Goal: Task Accomplishment & Management: Complete application form

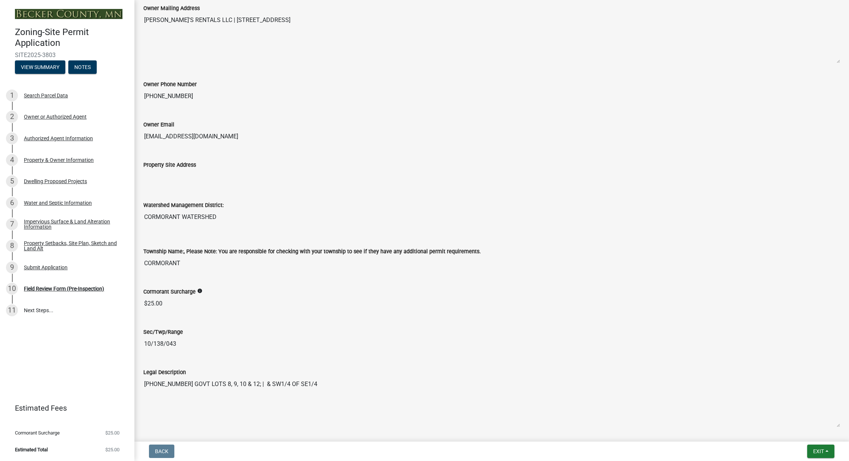
scroll to position [224, 0]
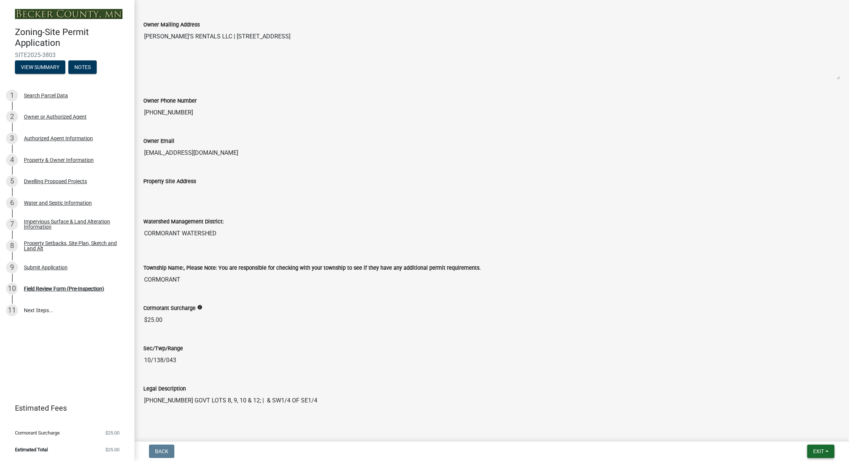
click at [816, 452] on span "Exit" at bounding box center [818, 452] width 11 height 6
click at [797, 431] on button "Save & Exit" at bounding box center [804, 432] width 60 height 18
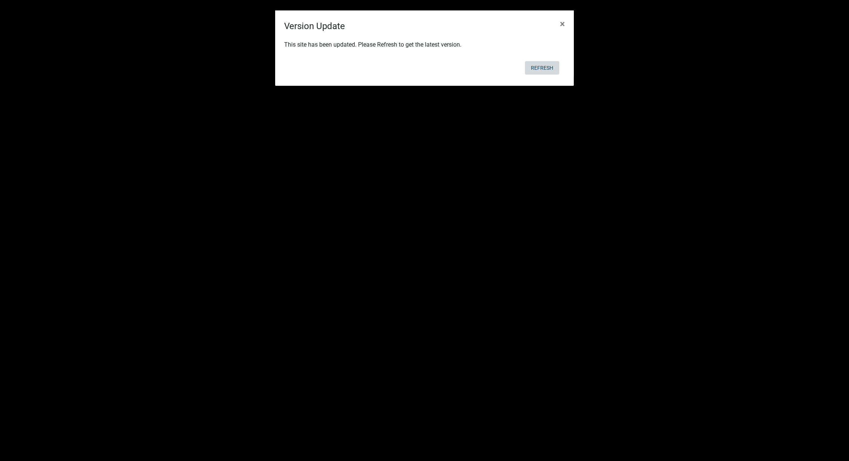
click at [538, 67] on button "Refresh" at bounding box center [542, 67] width 34 height 13
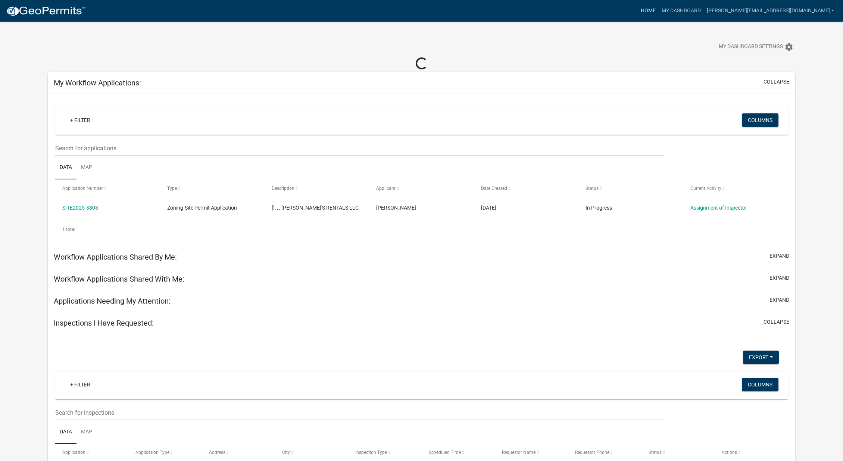
click at [659, 9] on link "Home" at bounding box center [648, 11] width 21 height 14
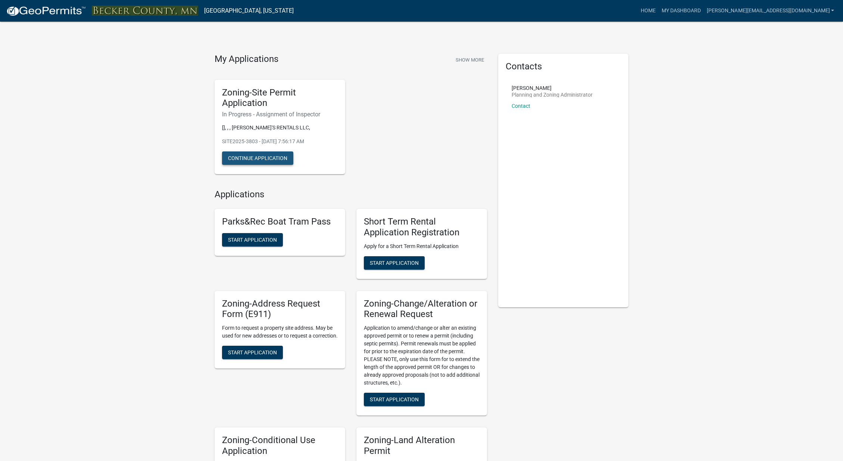
click at [259, 160] on button "Continue Application" at bounding box center [257, 158] width 71 height 13
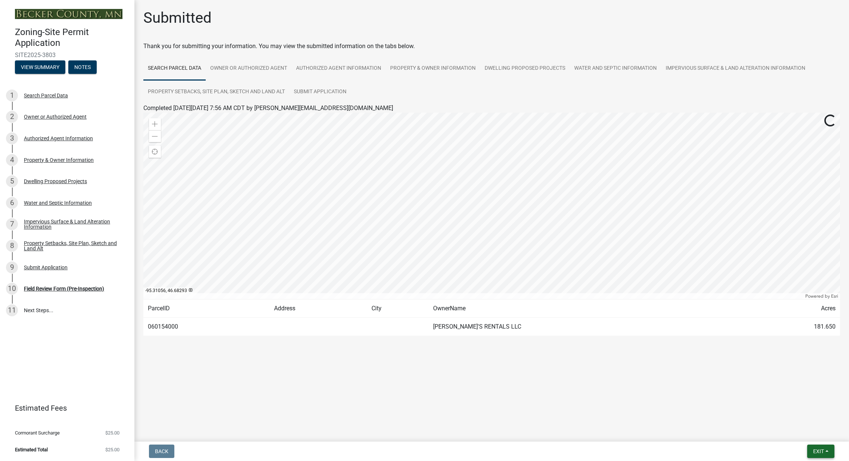
click at [825, 449] on button "Exit" at bounding box center [820, 451] width 27 height 13
click at [806, 432] on button "Save & Exit" at bounding box center [804, 432] width 60 height 18
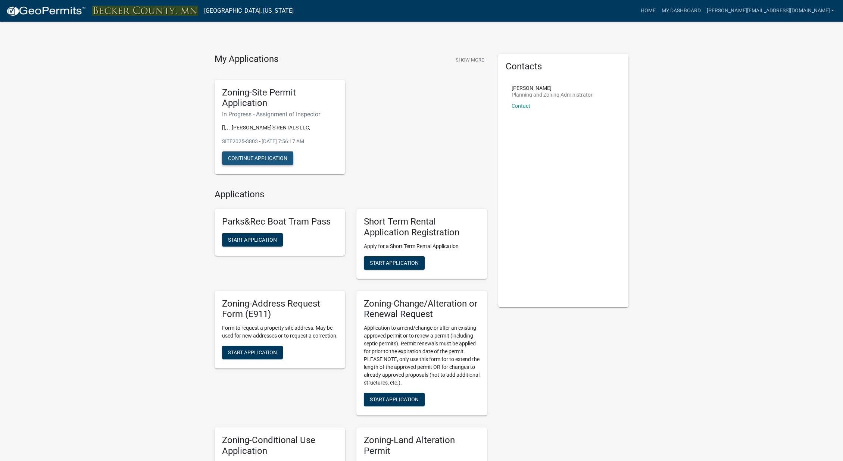
click at [249, 155] on button "Continue Application" at bounding box center [257, 158] width 71 height 13
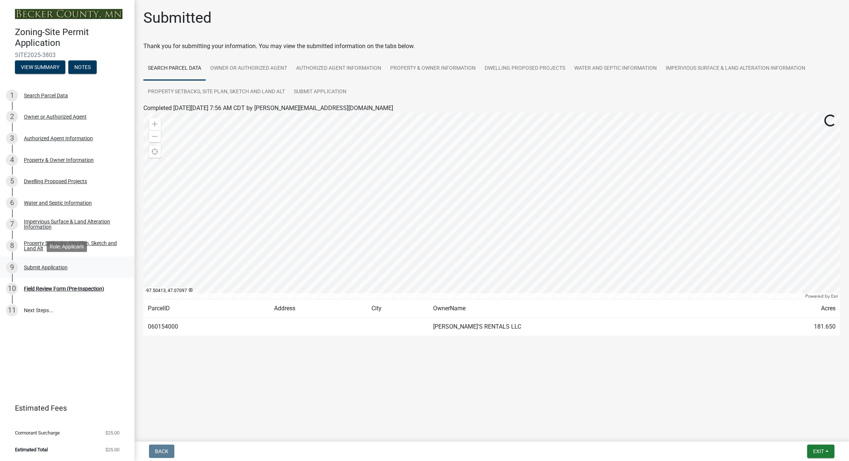
click at [33, 265] on div "Submit Application" at bounding box center [46, 267] width 44 height 5
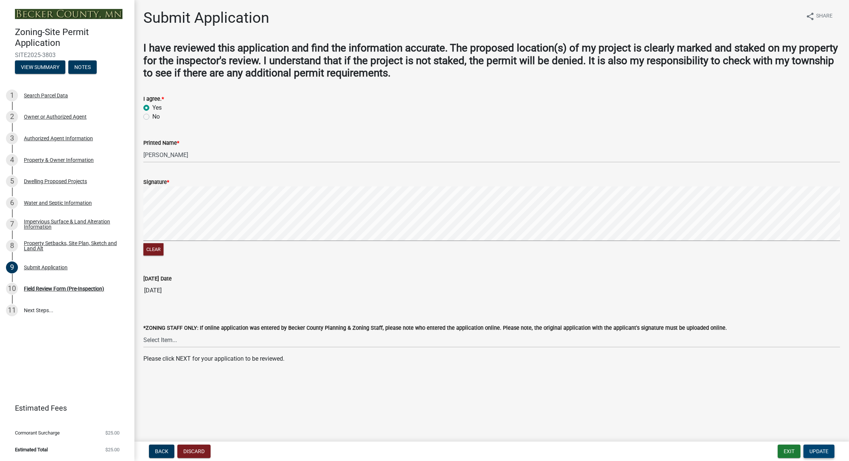
click at [816, 449] on span "Update" at bounding box center [818, 452] width 19 height 6
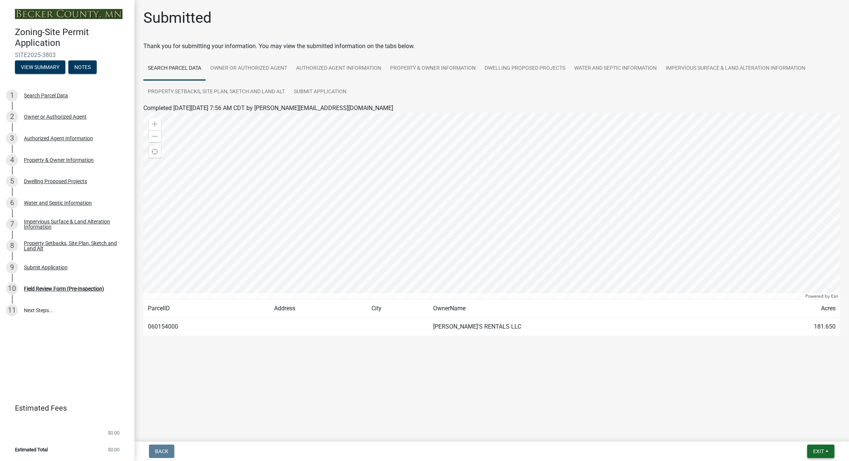
click at [820, 453] on span "Exit" at bounding box center [818, 452] width 11 height 6
click at [805, 432] on button "Save & Exit" at bounding box center [804, 432] width 60 height 18
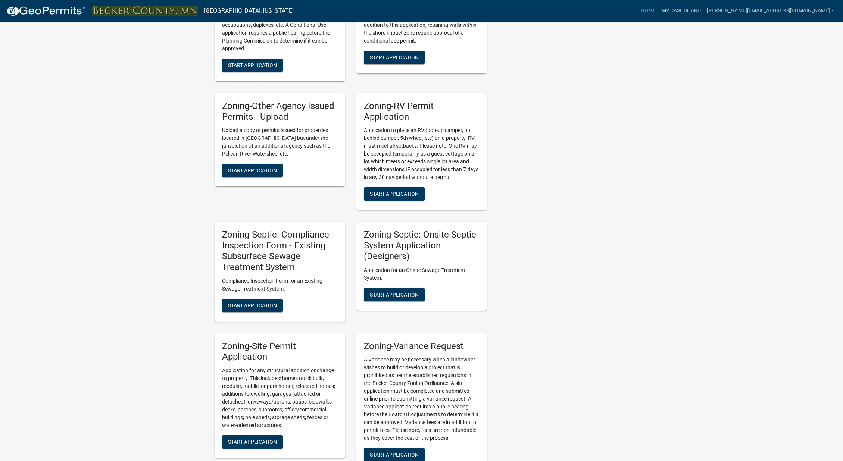
scroll to position [522, 0]
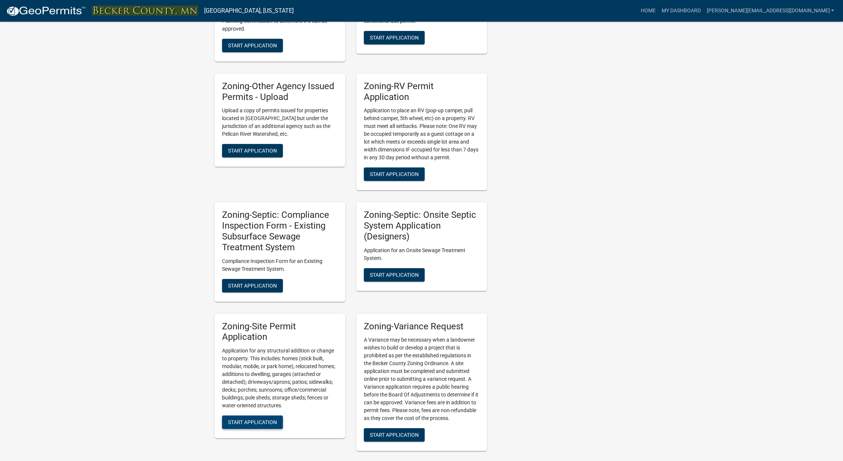
click at [251, 419] on span "Start Application" at bounding box center [252, 422] width 49 height 6
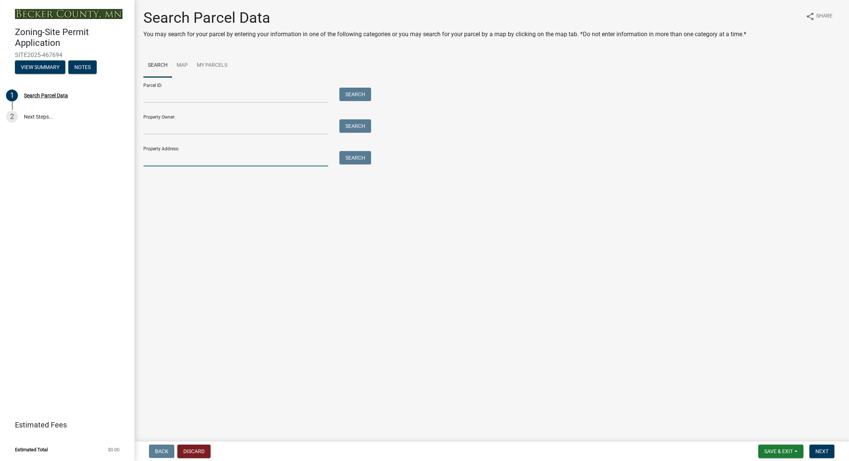
click at [169, 160] on input "Property Address:" at bounding box center [235, 158] width 185 height 15
click at [171, 131] on input "Property Owner:" at bounding box center [235, 126] width 185 height 15
type input "jasper schnieder"
click at [358, 127] on button "Search" at bounding box center [355, 125] width 32 height 13
click at [177, 162] on input "Property Address:" at bounding box center [235, 158] width 185 height 15
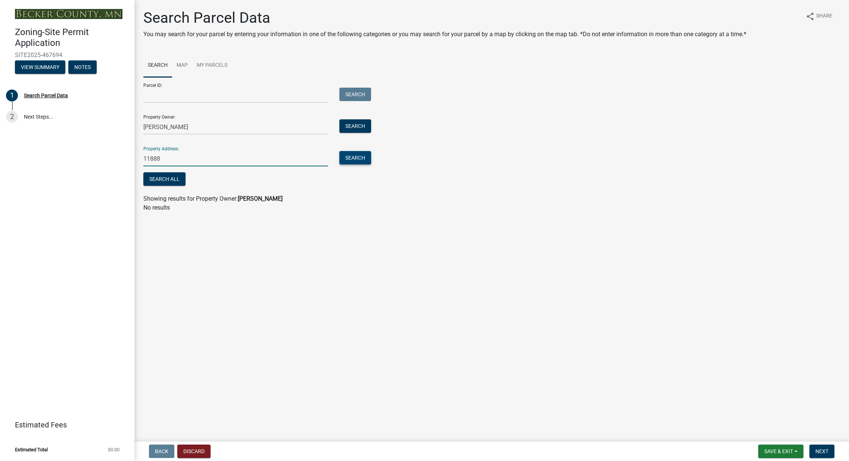
type input "11888"
click at [350, 159] on button "Search" at bounding box center [355, 157] width 32 height 13
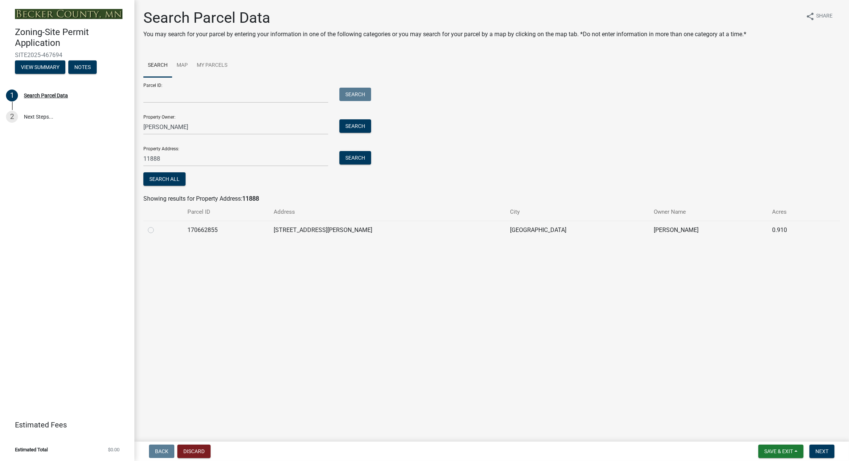
click at [157, 226] on label at bounding box center [157, 226] width 0 height 0
click at [157, 230] on input "radio" at bounding box center [159, 228] width 5 height 5
radio input "true"
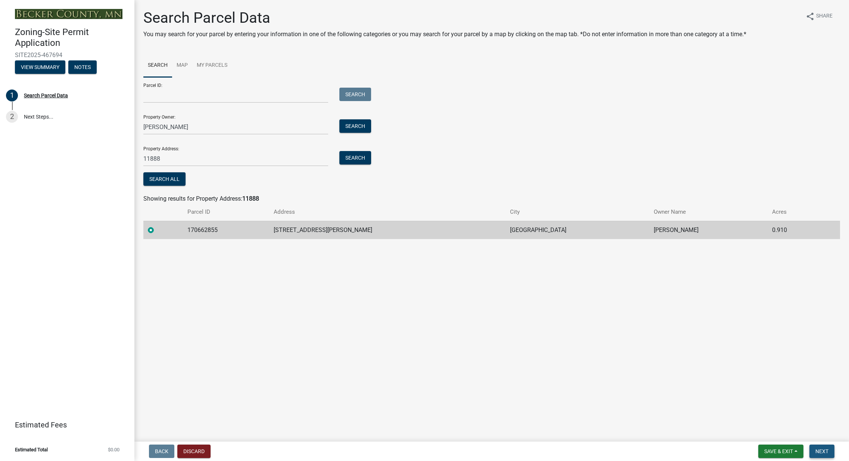
click at [822, 447] on button "Next" at bounding box center [821, 451] width 25 height 13
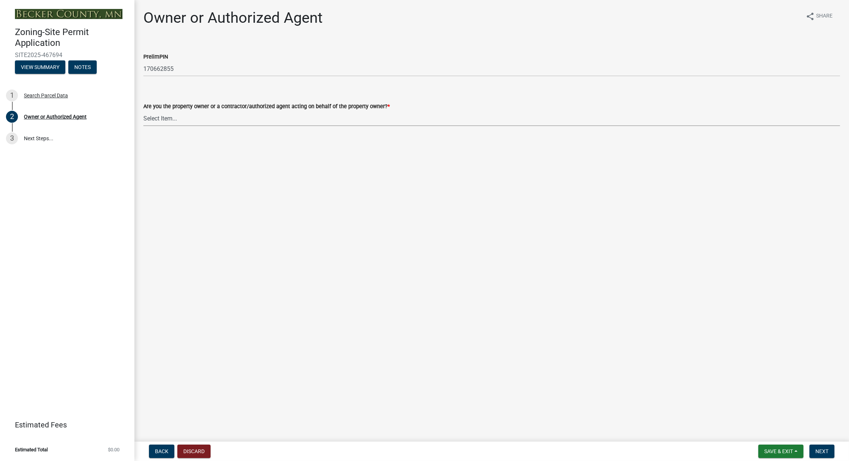
click at [202, 122] on select "Select Item... Property Owner Authorized Agent" at bounding box center [491, 118] width 696 height 15
click at [143, 111] on select "Select Item... Property Owner Authorized Agent" at bounding box center [491, 118] width 696 height 15
select select "059d621c-7166-4fbc-97da-2eca626821a9"
click at [819, 453] on span "Next" at bounding box center [821, 452] width 13 height 6
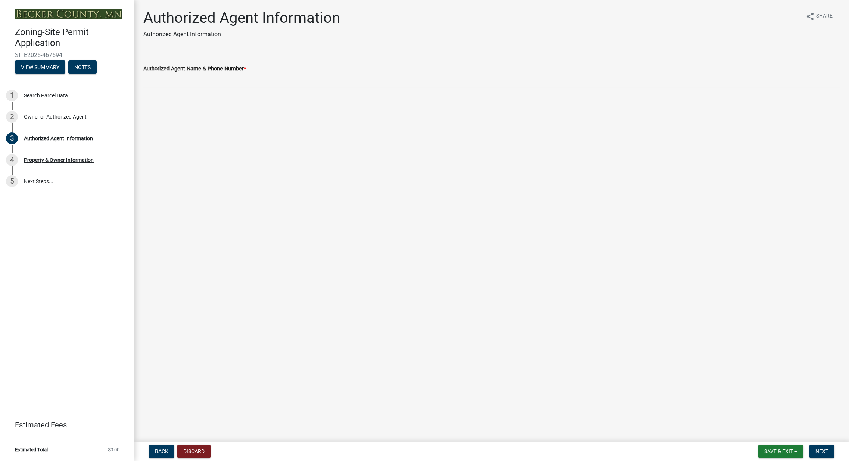
click at [263, 85] on input "Authorized Agent Name & Phone Number *" at bounding box center [491, 80] width 696 height 15
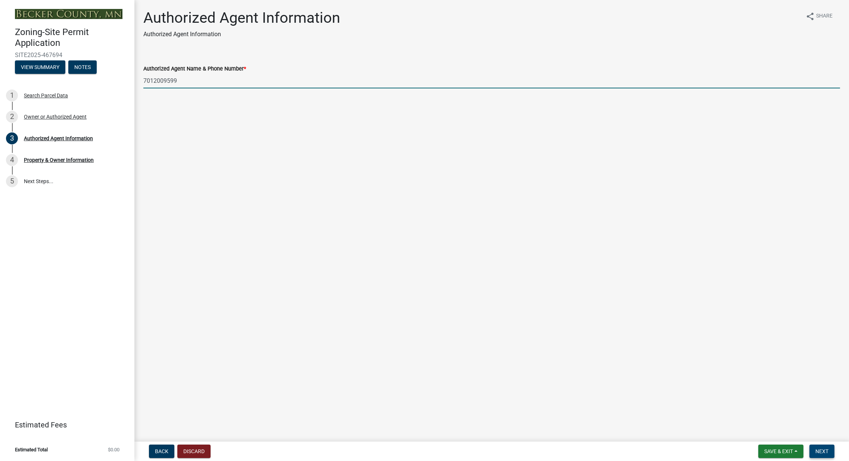
type input "7012009599"
click at [823, 450] on span "Next" at bounding box center [821, 452] width 13 height 6
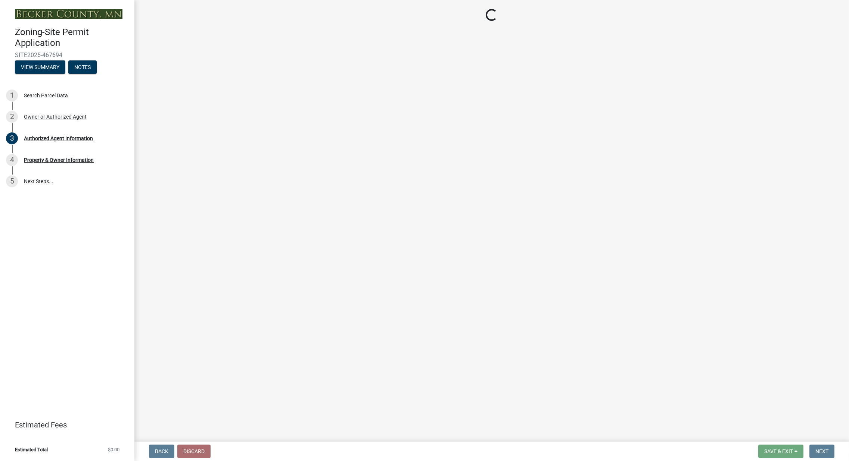
select select "9bce286e-d536-49ff-bab3-4b7d67f0814c"
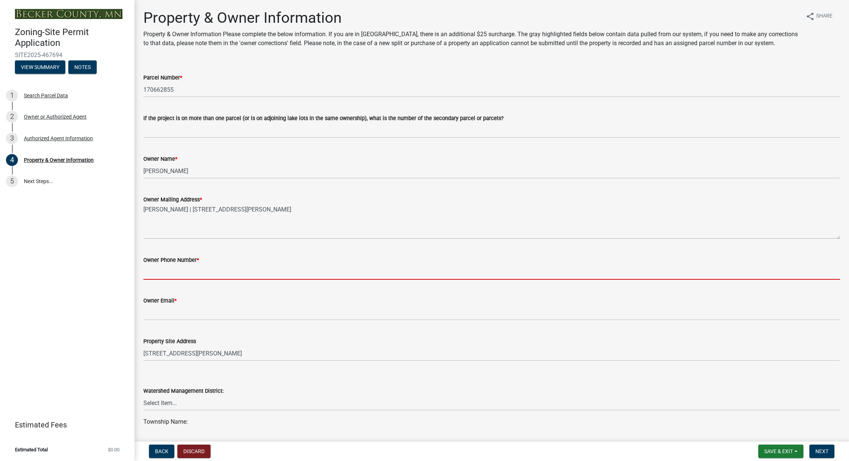
click at [210, 280] on input "Owner Phone Number *" at bounding box center [491, 272] width 696 height 15
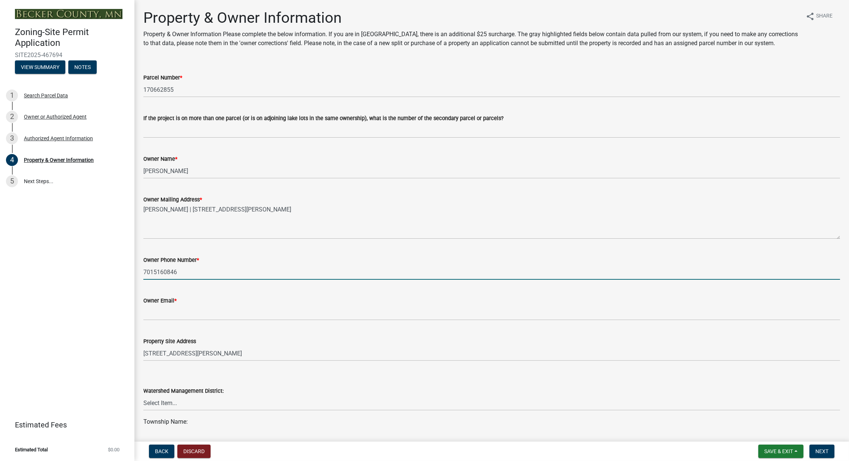
type input "7015160846"
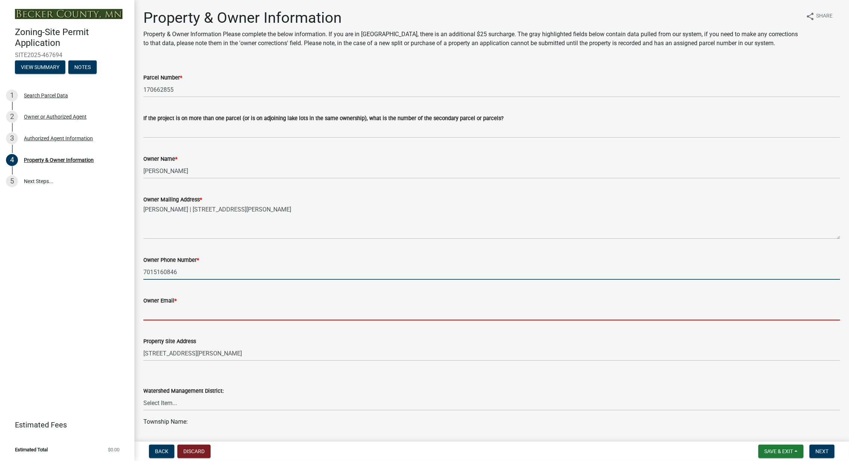
click at [185, 318] on input "Owner Email *" at bounding box center [491, 312] width 696 height 15
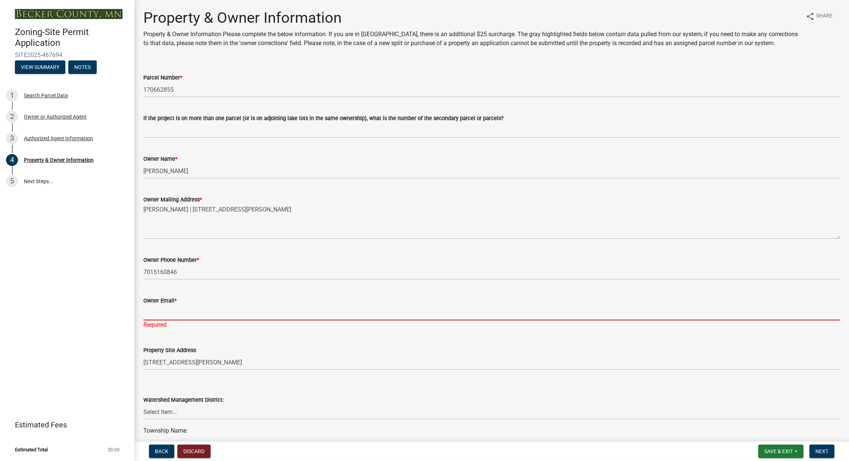
click at [221, 321] on input "Owner Email *" at bounding box center [491, 312] width 696 height 15
paste input "jasper.schneider@gmail.com"
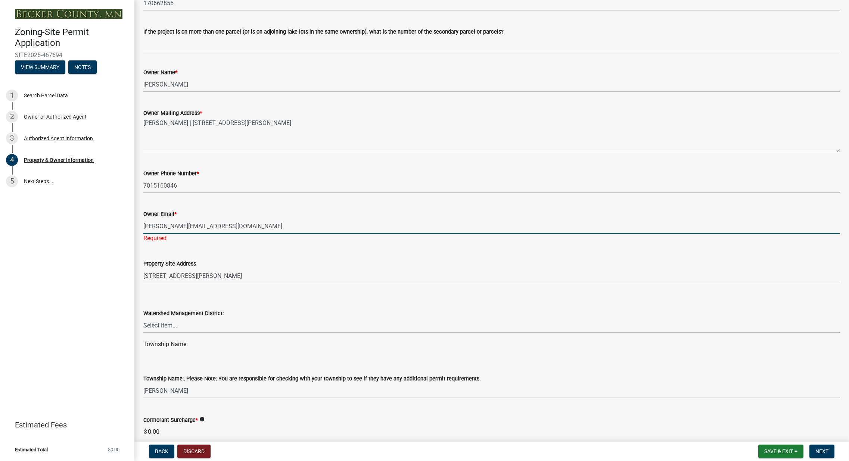
scroll to position [112, 0]
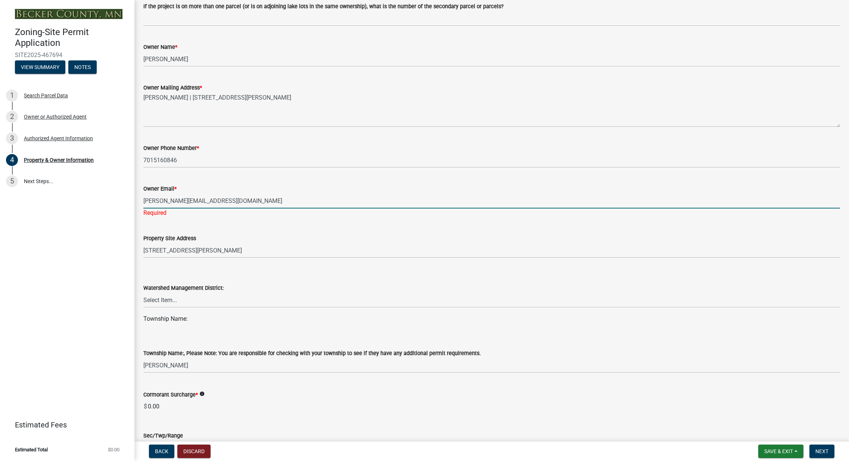
type input "jasper.schneider@gmail.com"
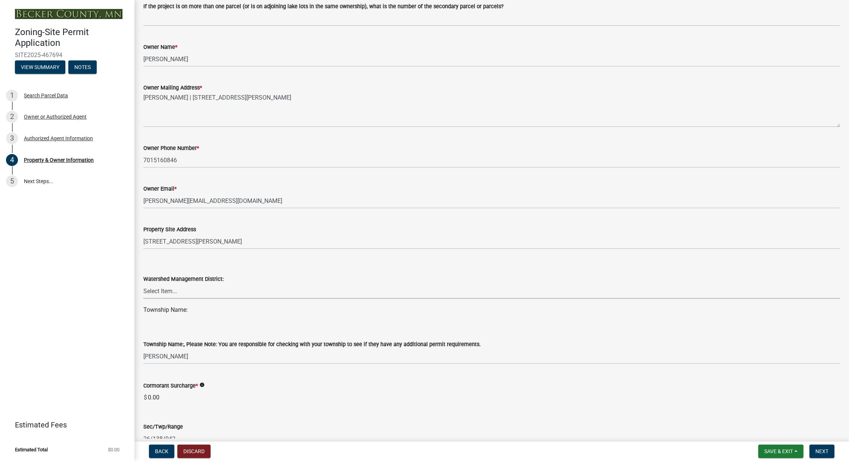
click at [214, 306] on wm-data-entity-input "Watershed Management District: Select Item... PELICAN RIVER WTRSHD BUFFALO WATE…" at bounding box center [491, 280] width 696 height 50
click at [267, 264] on div "Watershed Management District: Select Item... PELICAN RIVER WTRSHD BUFFALO WATE…" at bounding box center [491, 277] width 696 height 44
click at [185, 315] on div "Township Name:" at bounding box center [491, 310] width 696 height 9
click at [202, 315] on div "Township Name:" at bounding box center [491, 310] width 696 height 9
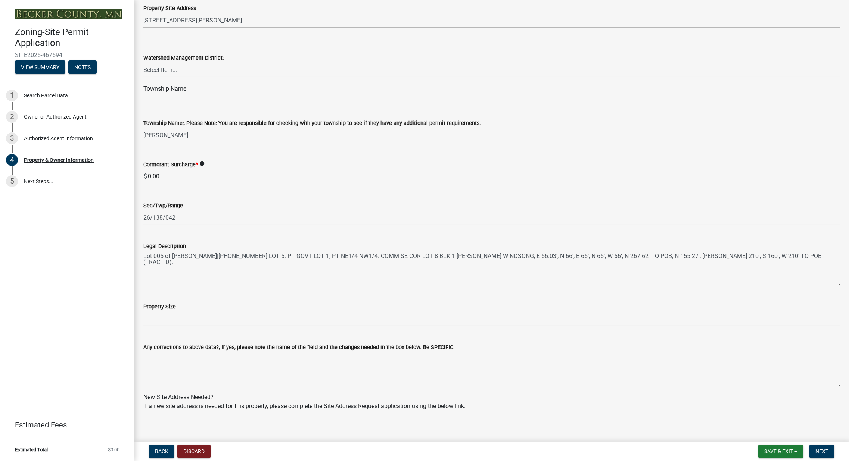
scroll to position [336, 0]
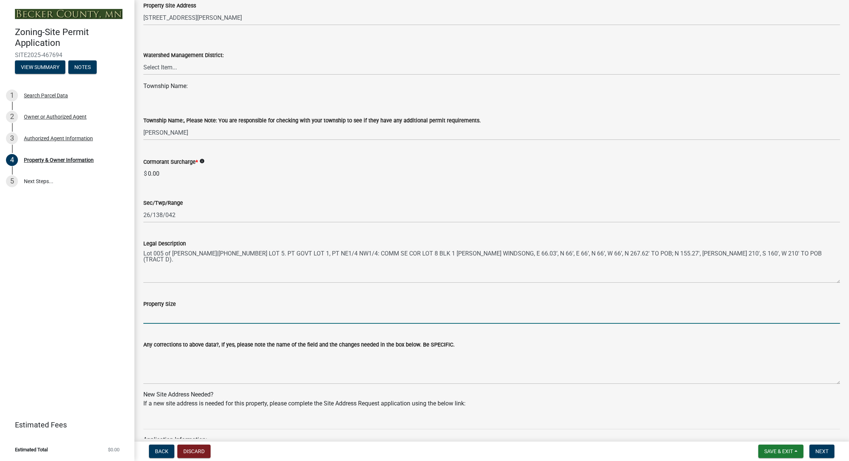
click at [167, 324] on input "Property Size" at bounding box center [491, 316] width 696 height 15
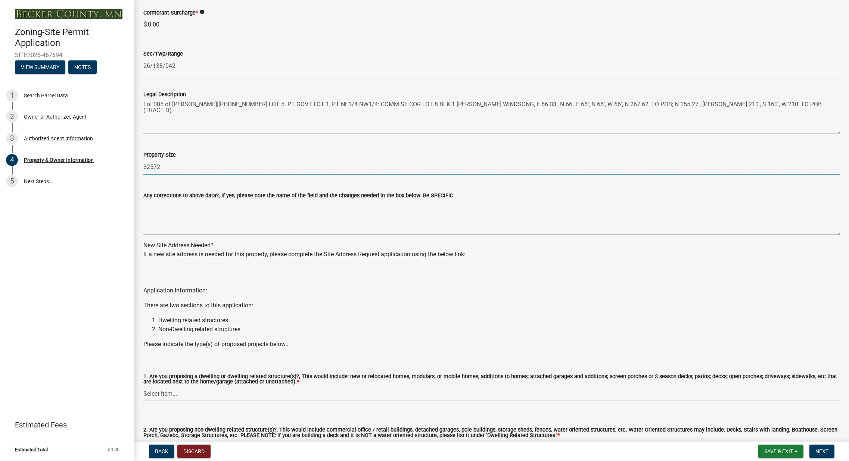
scroll to position [546, 0]
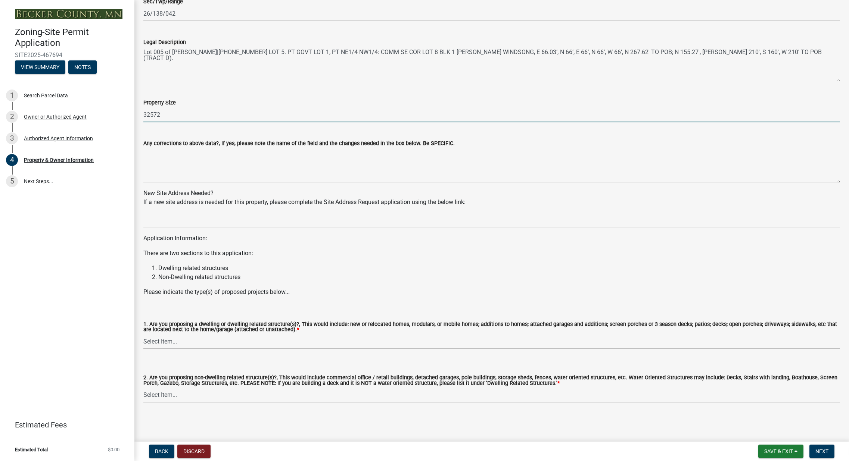
type input "32572"
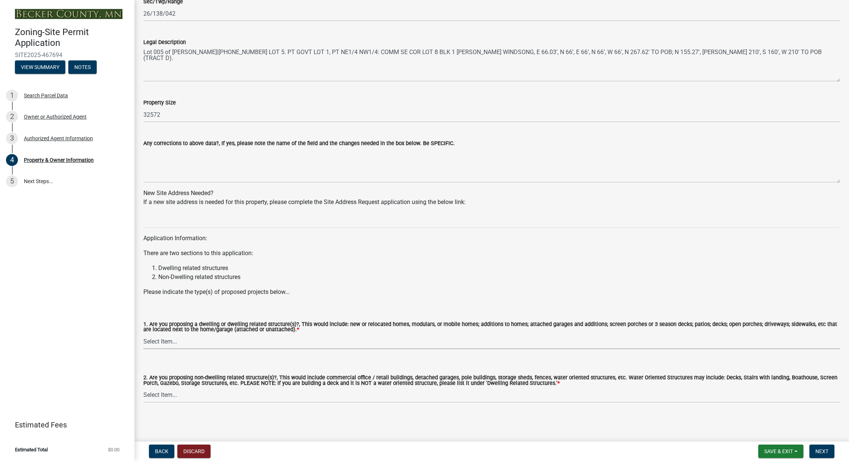
click at [184, 343] on select "Select Item... Yes No" at bounding box center [491, 341] width 696 height 15
click at [143, 334] on select "Select Item... Yes No" at bounding box center [491, 341] width 696 height 15
select select "f87eba17-8ed9-4ad8-aefc-fe36a3f3544b"
click at [171, 397] on select "Select Item... Yes No" at bounding box center [491, 395] width 696 height 15
click at [143, 388] on select "Select Item... Yes No" at bounding box center [491, 395] width 696 height 15
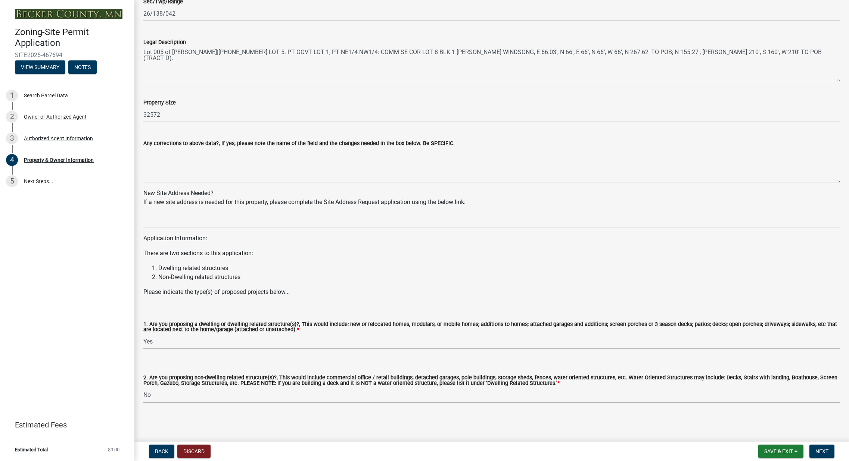
select select "393a978c-6bd5-4cb2-a6a0-db6feb8732b8"
click at [821, 453] on span "Next" at bounding box center [821, 452] width 13 height 6
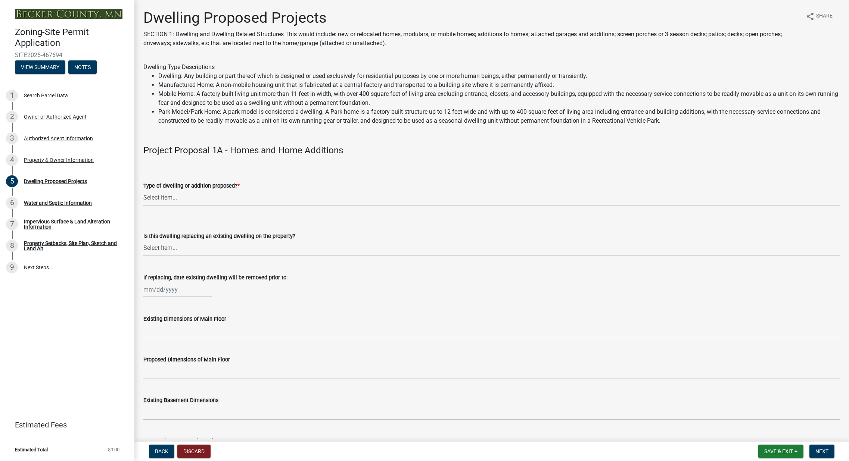
click at [184, 200] on select "Select Item... N/A - Not a dwelling New Home-Onsite Construction New Modular (E…" at bounding box center [491, 197] width 696 height 15
click at [143, 190] on select "Select Item... N/A - Not a dwelling New Home-Onsite Construction New Modular (E…" at bounding box center [491, 197] width 696 height 15
select select "5b8abcc6-67f7-49fb-8f25-c295ccc2b339"
click at [186, 252] on select "Select Item... N/A Yes No" at bounding box center [491, 248] width 696 height 15
click at [143, 241] on select "Select Item... N/A Yes No" at bounding box center [491, 248] width 696 height 15
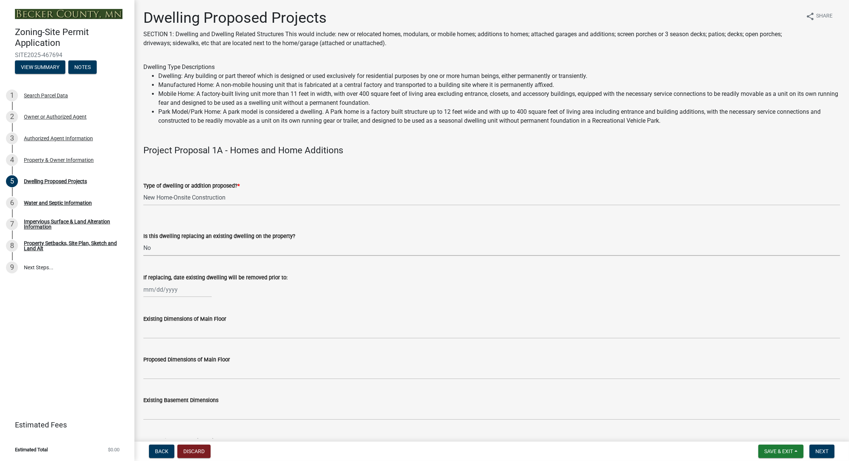
select select "566f81cc-4b3f-4ecb-9f16-a2b313352c61"
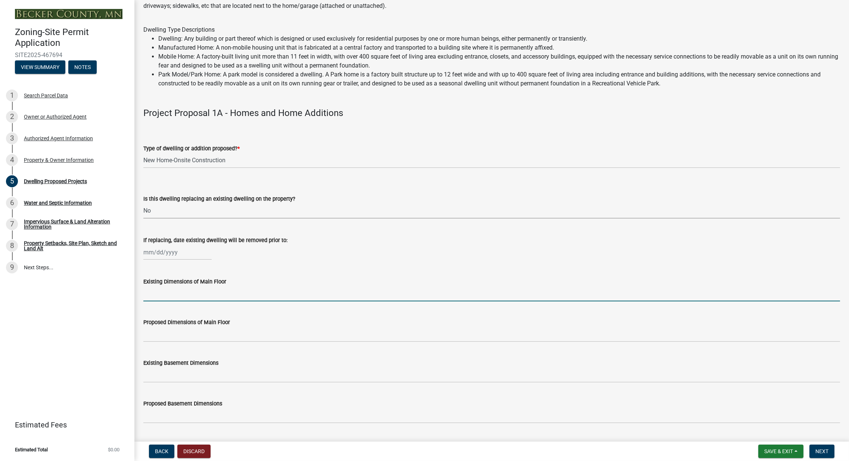
click at [198, 295] on input "Existing Dimensions of Main Floor" at bounding box center [491, 293] width 696 height 15
type input "NA"
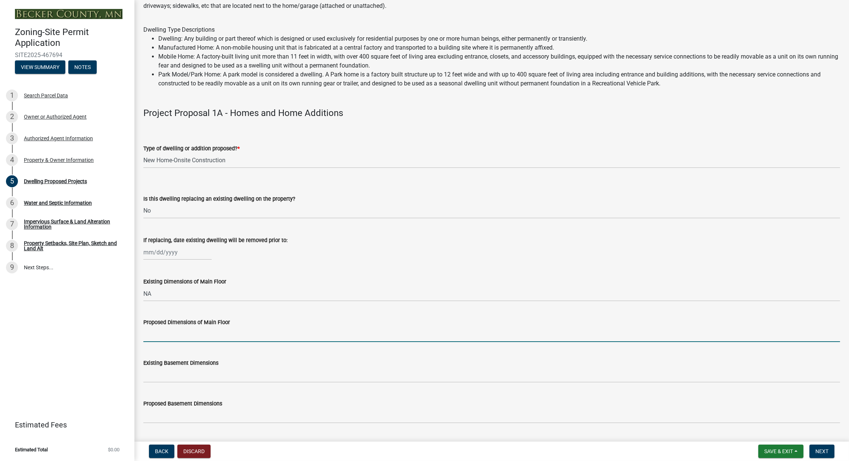
click at [174, 340] on input "Proposed Dimensions of Main Floor" at bounding box center [491, 334] width 696 height 15
click at [165, 333] on input "Proposed Dimensions of Main Floor" at bounding box center [491, 334] width 696 height 15
type input "1596"
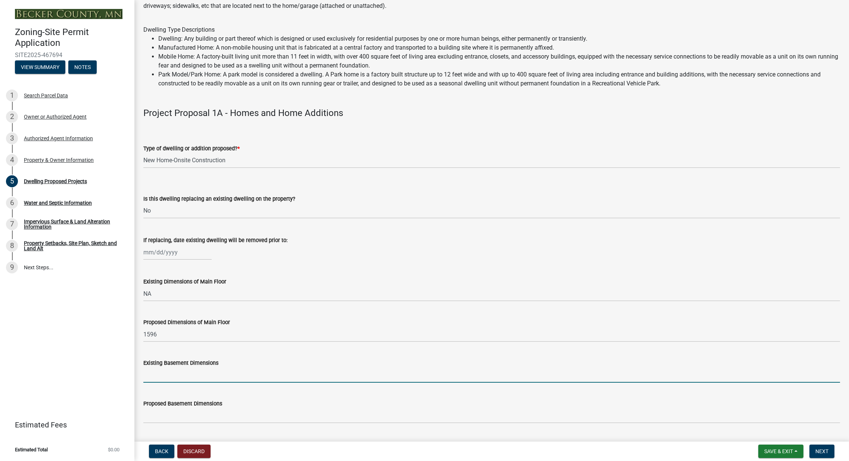
click at [175, 377] on input "Existing Basement Dimensions" at bounding box center [491, 375] width 696 height 15
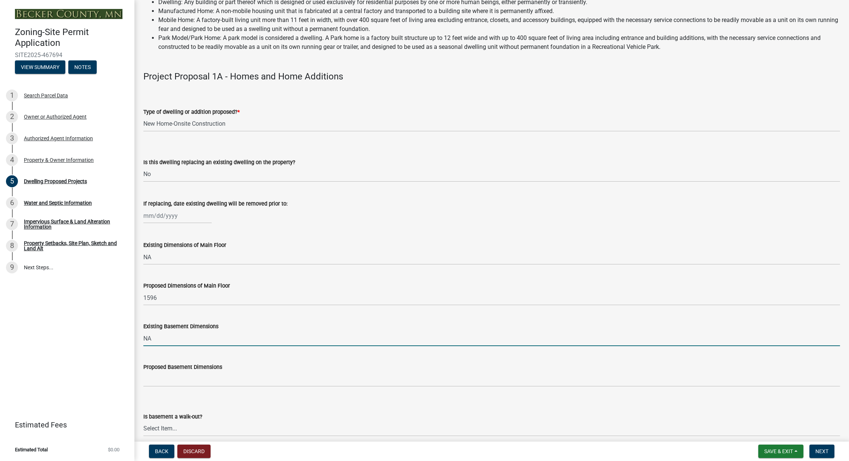
scroll to position [149, 0]
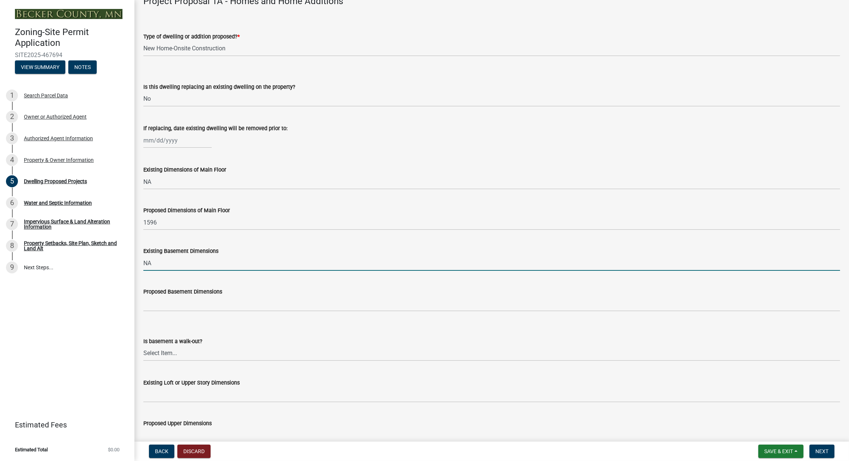
type input "NA"
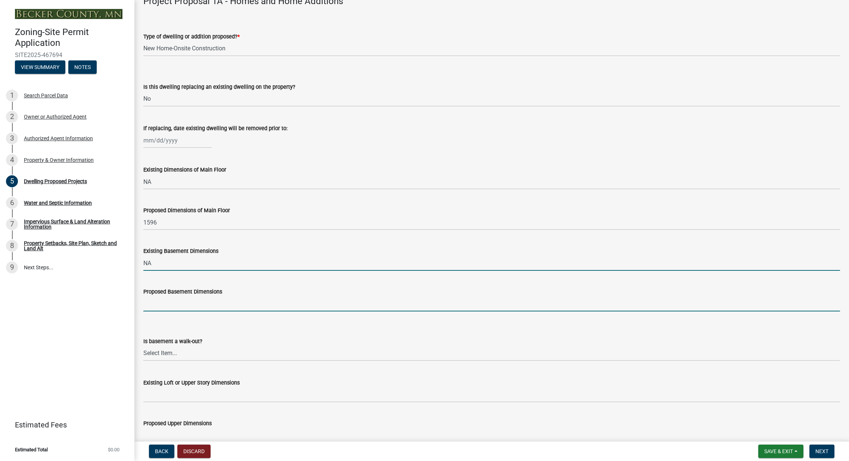
click at [149, 303] on input "Proposed Basement Dimensions" at bounding box center [491, 303] width 696 height 15
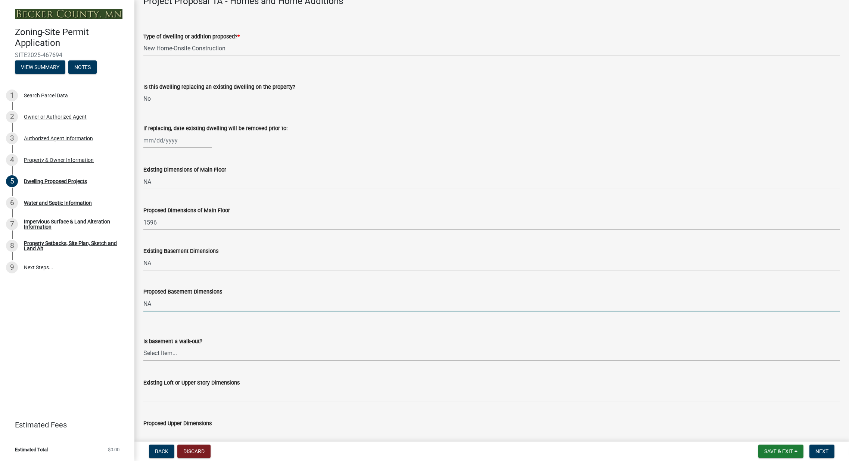
type input "NA"
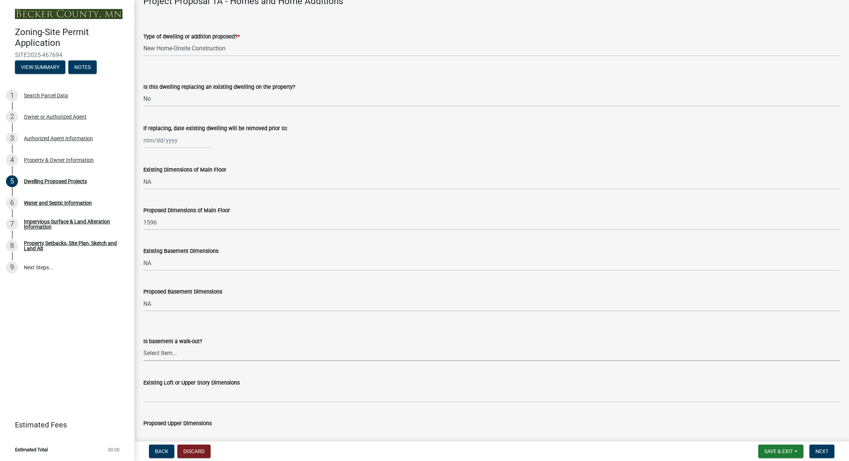
click at [172, 352] on select "Select Item... Yes No N/A" at bounding box center [491, 353] width 696 height 15
click at [143, 346] on select "Select Item... Yes No N/A" at bounding box center [491, 353] width 696 height 15
select select "f4ae0446-41fa-4afd-99aa-409617c58827"
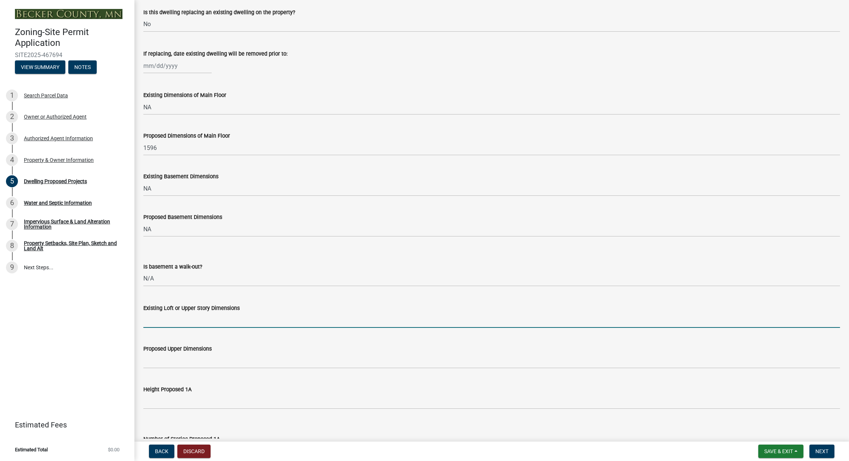
click at [172, 323] on input "Existing Loft or Upper Story Dimensions" at bounding box center [491, 320] width 696 height 15
click at [171, 324] on input "Existing Loft or Upper Story Dimensions" at bounding box center [491, 320] width 696 height 15
type input "NA"
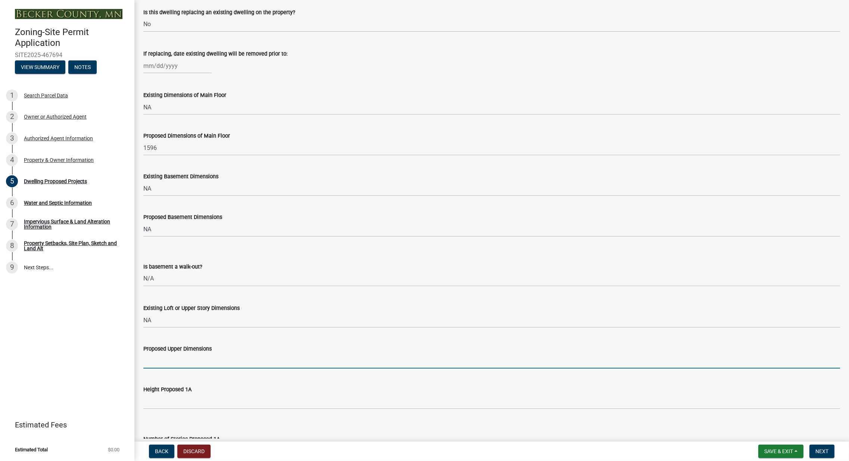
click at [168, 369] on wm-data-entity-input "Proposed Upper Dimensions" at bounding box center [491, 354] width 696 height 41
type input "864"
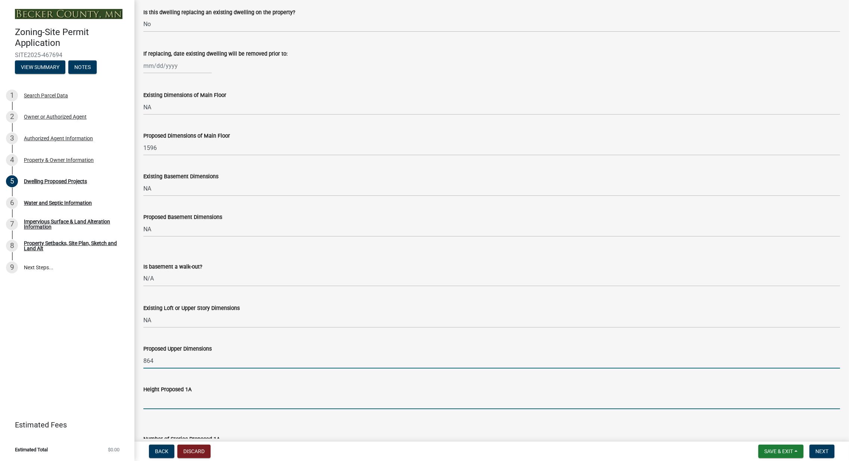
click at [186, 402] on input "Height Proposed 1A" at bounding box center [491, 401] width 696 height 15
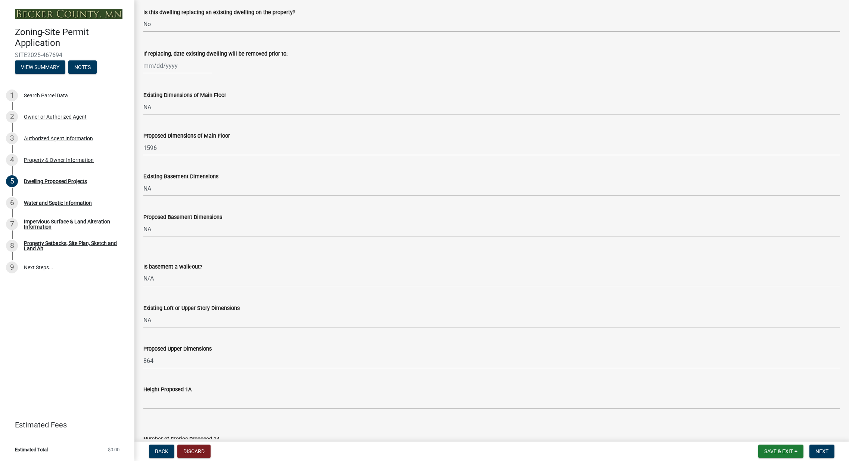
click at [188, 36] on wm-data-entity-input "Is this dwelling replacing an existing dwelling on the property? Select Item...…" at bounding box center [491, 13] width 696 height 50
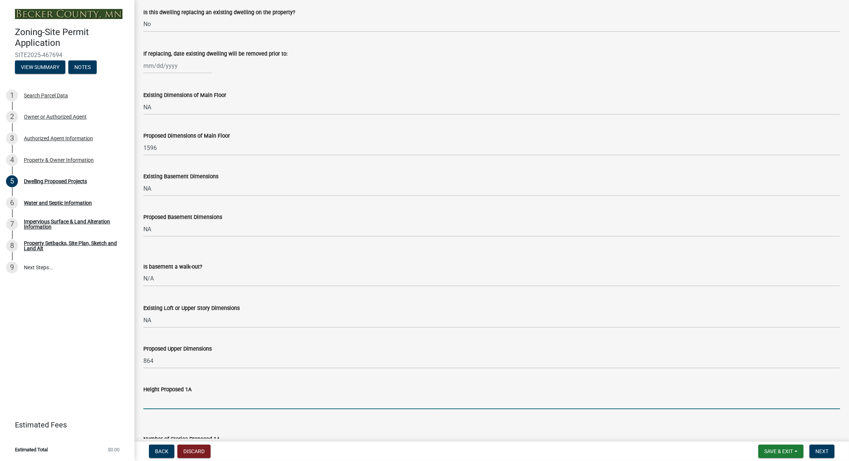
click at [166, 405] on input "Height Proposed 1A" at bounding box center [491, 401] width 696 height 15
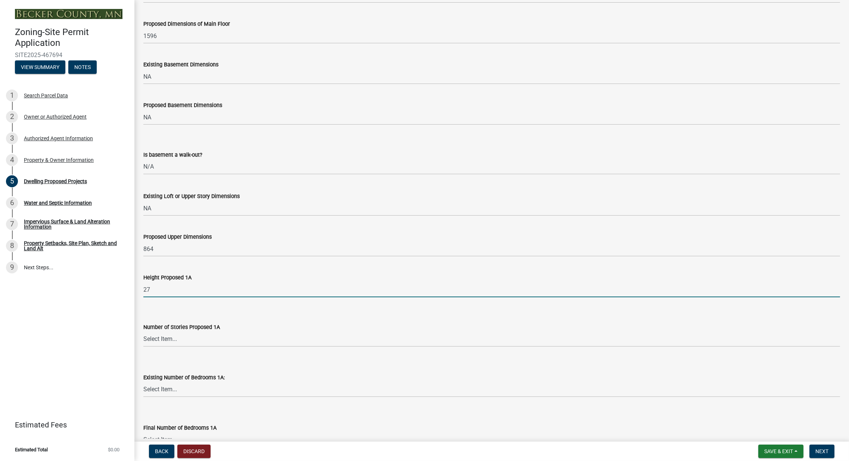
type input "27"
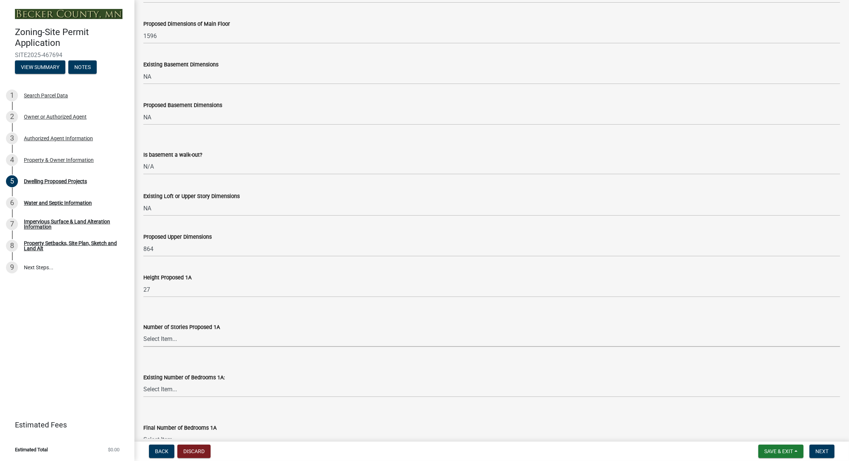
click at [181, 341] on select "Select Item... N/A 1 1.25 1.5 1.75 2 2.25 2.5" at bounding box center [491, 339] width 696 height 15
click at [143, 332] on select "Select Item... N/A 1 1.25 1.5 1.75 2 2.25 2.5" at bounding box center [491, 339] width 696 height 15
select select "3c220677-3da3-4a78-99d7-25424c2e1eab"
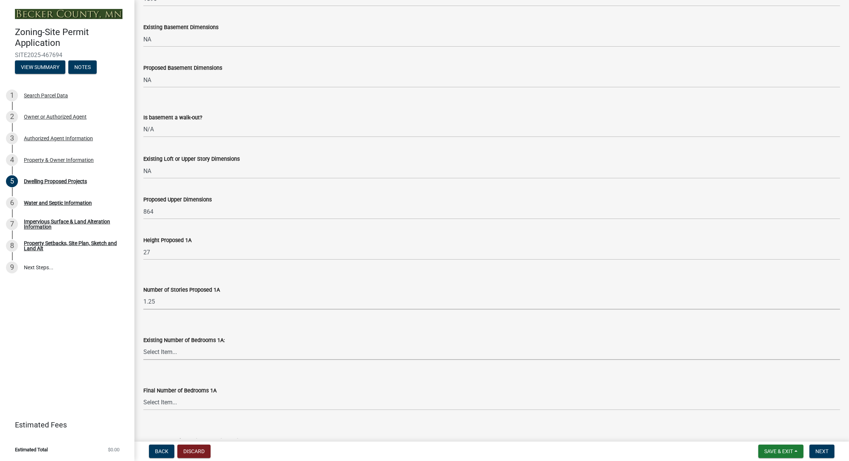
click at [176, 356] on select "Select Item... 0 1 2 3 4 5 6 7 8" at bounding box center [491, 352] width 696 height 15
click at [143, 345] on select "Select Item... 0 1 2 3 4 5 6 7 8" at bounding box center [491, 352] width 696 height 15
select select "a045e8de-0125-48b5-a52c-0705e3235ca5"
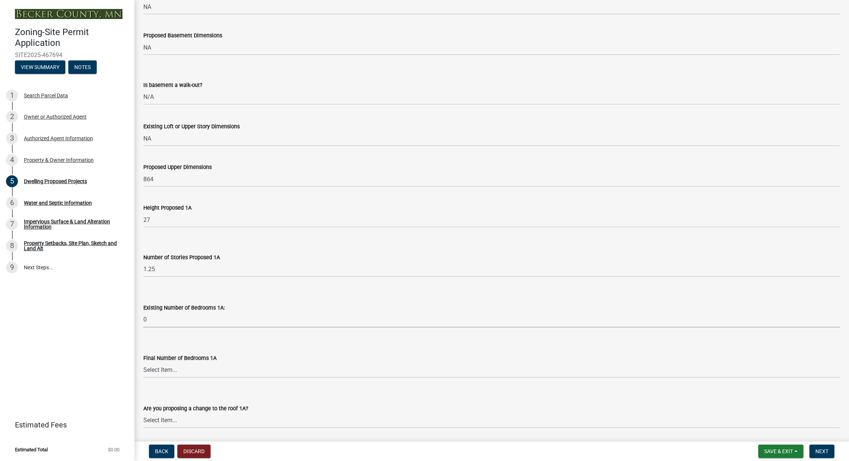
scroll to position [448, 0]
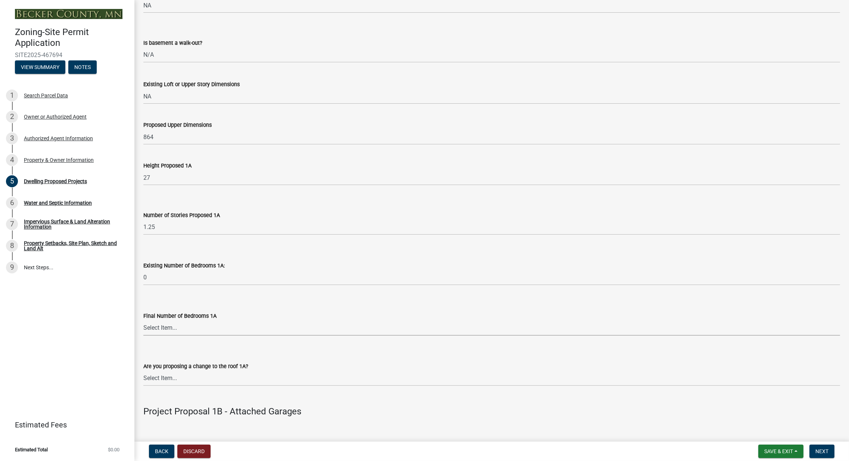
click at [172, 330] on select "Select Item... 0 1 2 3 4 5 6 7 8" at bounding box center [491, 328] width 696 height 15
click at [143, 321] on select "Select Item... 0 1 2 3 4 5 6 7 8" at bounding box center [491, 328] width 696 height 15
select select "744d8552-d7ef-4cf1-b465-42901748f06c"
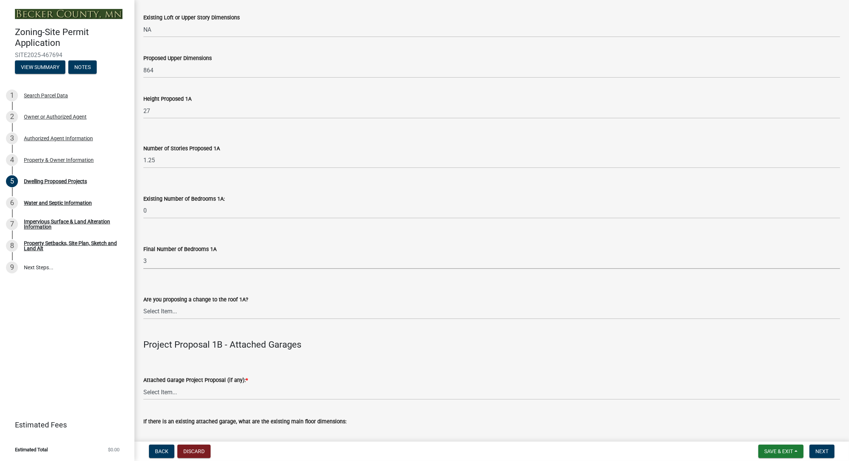
scroll to position [522, 0]
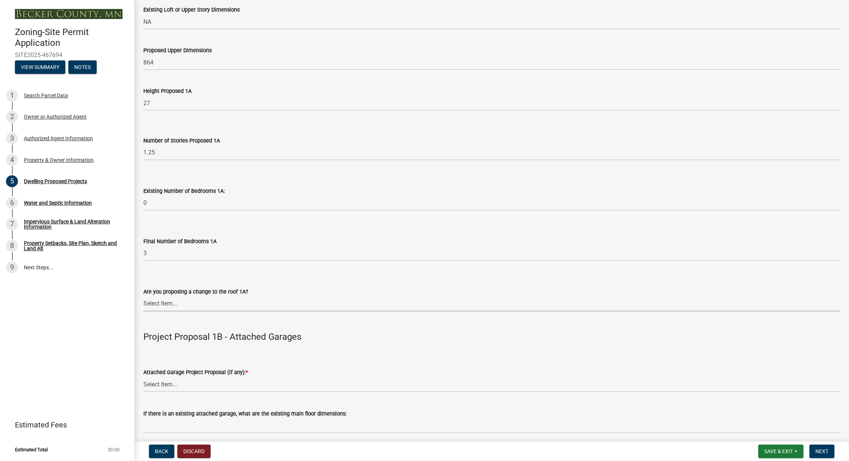
click at [174, 305] on select "Select Item... N/A Yes No" at bounding box center [491, 303] width 696 height 15
click at [143, 296] on select "Select Item... N/A Yes No" at bounding box center [491, 303] width 696 height 15
select select "b63d75fc-5f3c-4949-bc5e-b7a1b42903a6"
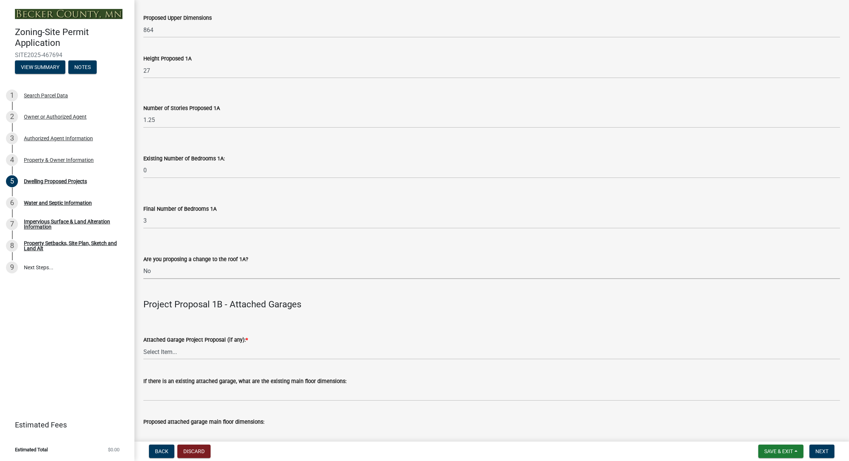
scroll to position [597, 0]
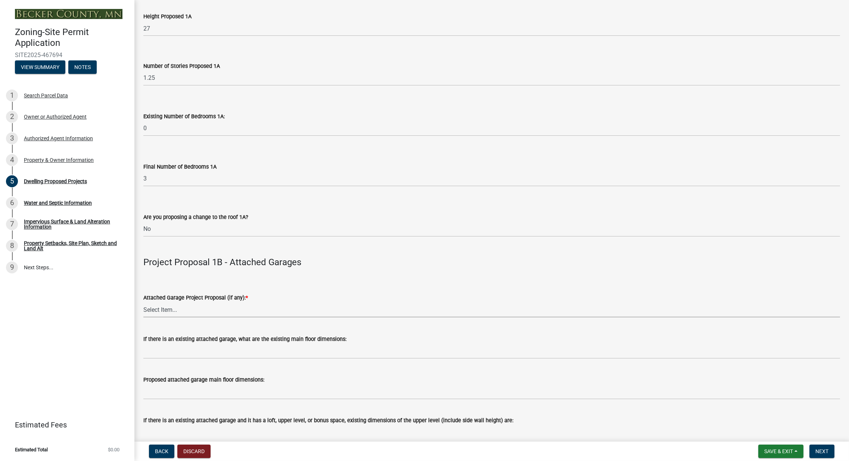
click at [170, 307] on select "Select Item... N/A New Attached Garage Addition to Attached Garage" at bounding box center [491, 309] width 696 height 15
click at [143, 302] on select "Select Item... N/A New Attached Garage Addition to Attached Garage" at bounding box center [491, 309] width 696 height 15
select select "638dddef-31f4-4d73-b0b5-0ffc7b344434"
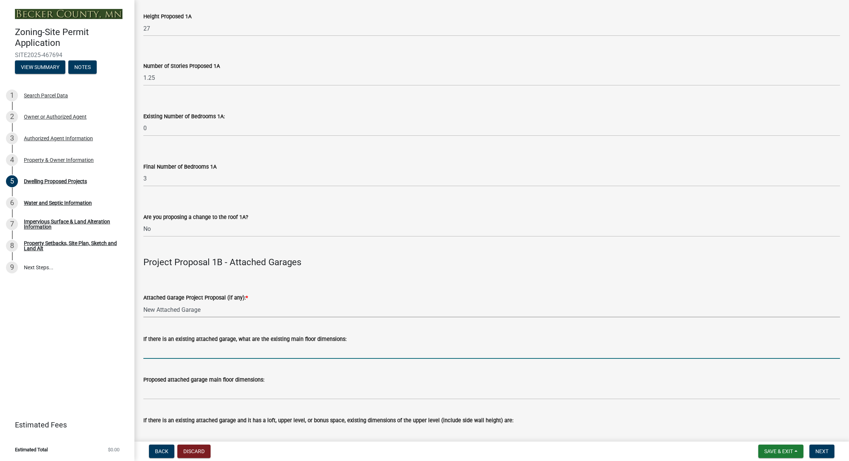
click at [180, 355] on input "If there is an existing attached garage, what are the existing main floor dimen…" at bounding box center [491, 351] width 696 height 15
type input "NA"
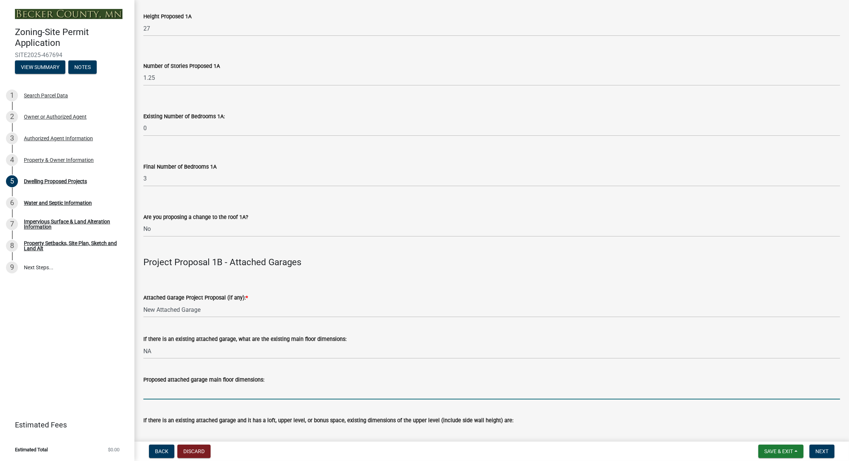
click at [171, 396] on input "Proposed attached garage main floor dimensions:" at bounding box center [491, 391] width 696 height 15
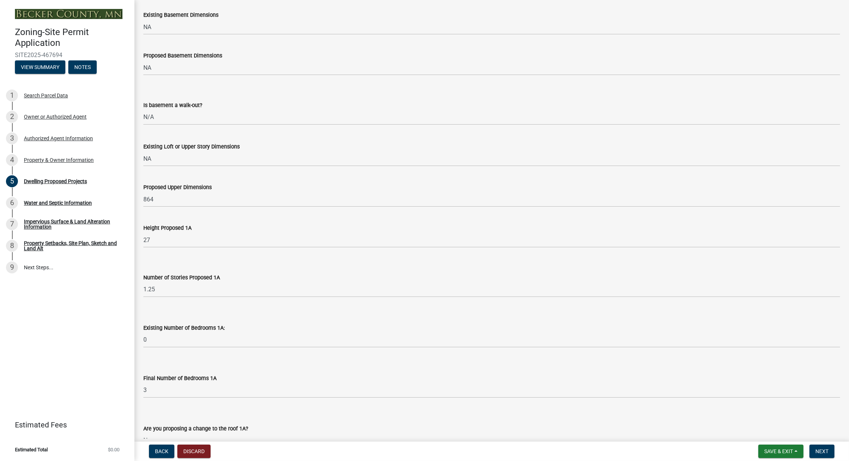
scroll to position [336, 0]
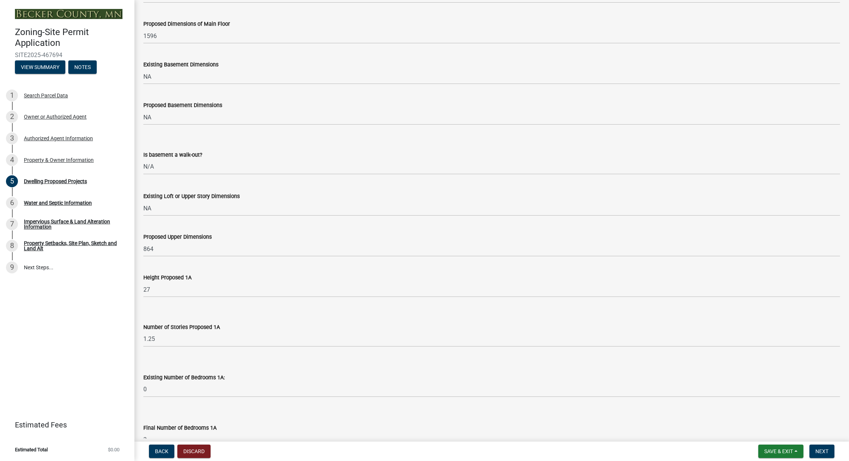
type input "672"
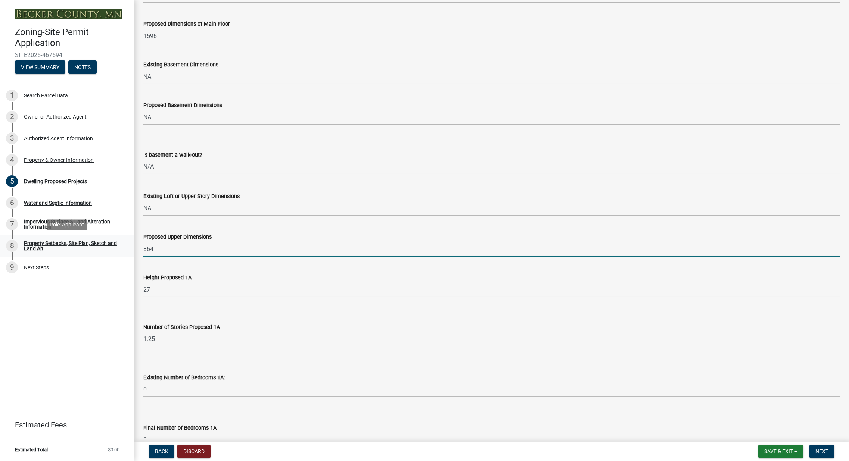
drag, startPoint x: 161, startPoint y: 249, endPoint x: 134, endPoint y: 247, distance: 27.3
click at [134, 247] on div "Zoning-Site Permit Application SITE2025-467694 View Summary Notes 1 Search Parc…" at bounding box center [424, 230] width 849 height 461
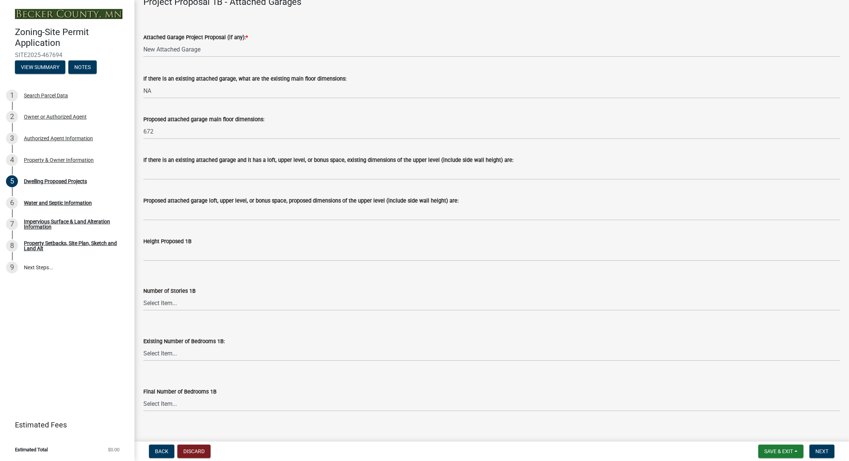
scroll to position [858, 0]
type input "608"
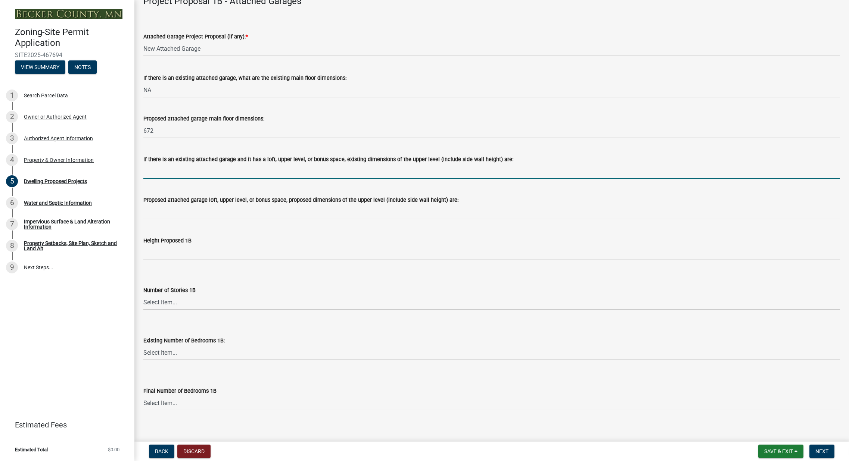
click at [182, 174] on input "If there is an existing attached garage and it has a loft, upper level, or bonu…" at bounding box center [491, 171] width 696 height 15
type input "NA"
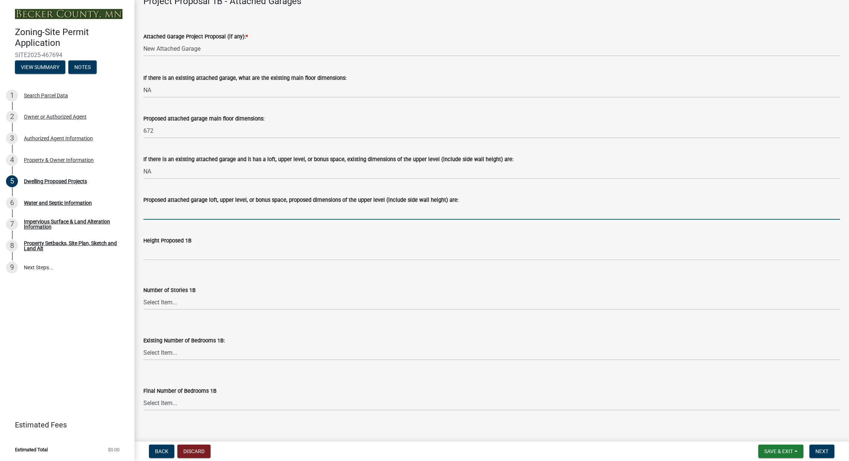
click at [178, 216] on input "Proposed attached garage loft, upper level, or bonus space, proposed dimensions…" at bounding box center [491, 212] width 696 height 15
type input "256"
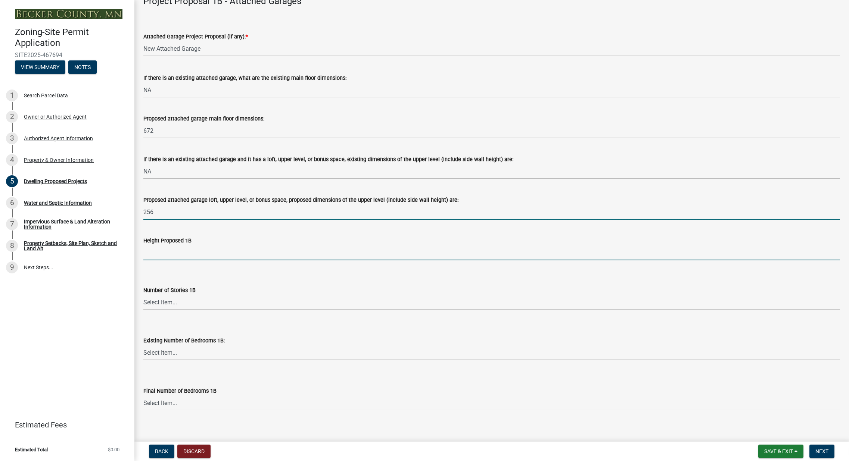
click at [182, 253] on input "Height Proposed 1B" at bounding box center [491, 252] width 696 height 15
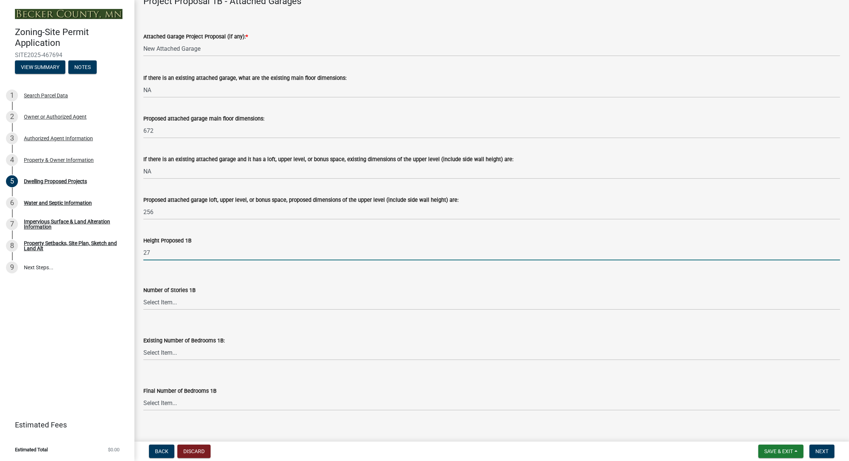
type input "27"
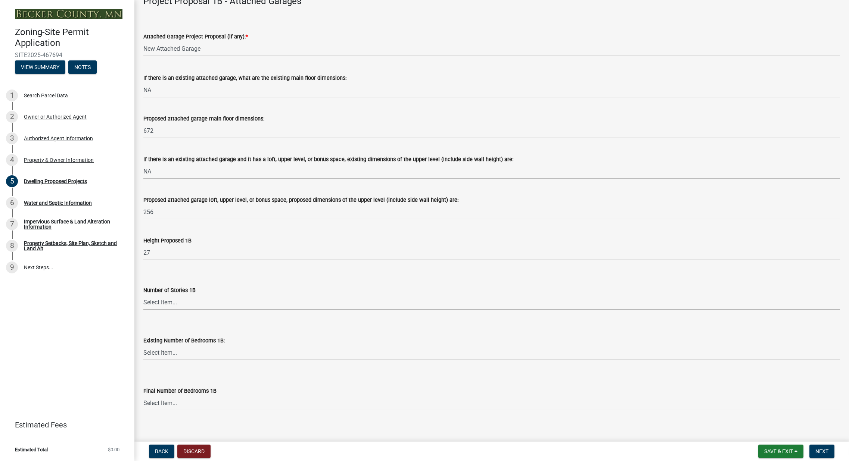
click at [177, 303] on select "Select Item... N/A 1 1.25 1.5 1.75 2 2.25 2.5" at bounding box center [491, 302] width 696 height 15
click at [143, 295] on select "Select Item... N/A 1 1.25 1.5 1.75 2 2.25 2.5" at bounding box center [491, 302] width 696 height 15
select select "e54322ba-eceb-4de2-a596-ac40585df8a4"
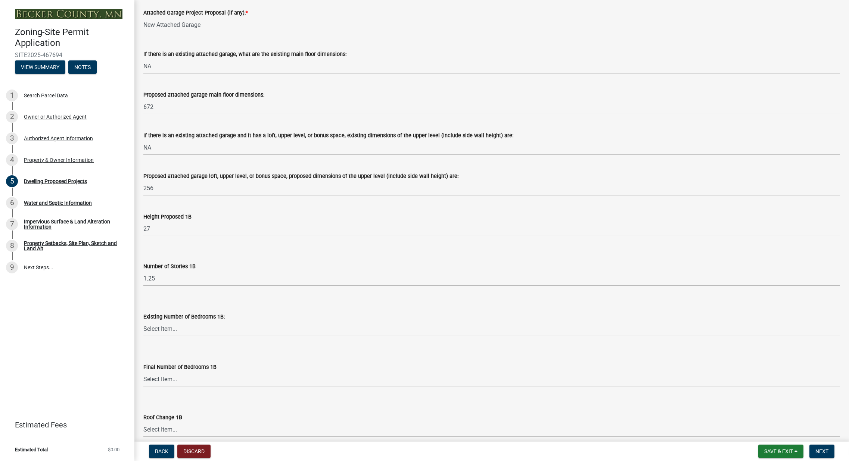
scroll to position [896, 0]
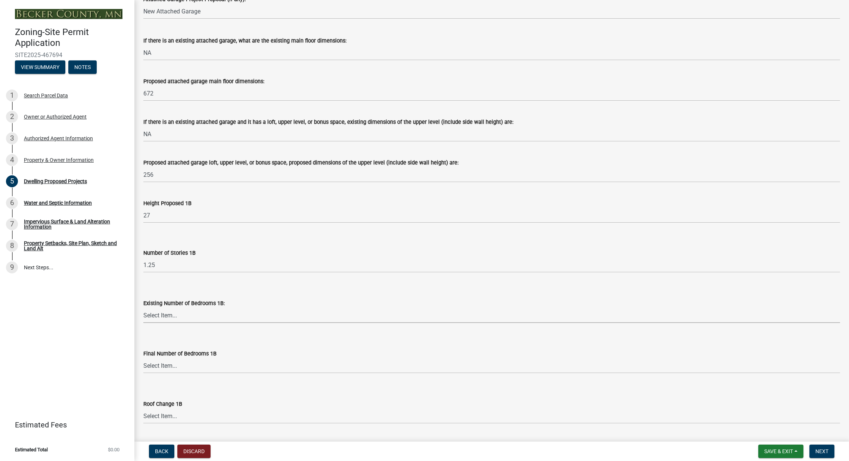
click at [165, 318] on select "Select Item... 0 1 2 3 4 5 6 7 8" at bounding box center [491, 315] width 696 height 15
click at [143, 308] on select "Select Item... 0 1 2 3 4 5 6 7 8" at bounding box center [491, 315] width 696 height 15
select select "8786fdd2-7f96-462d-8069-e958fae6b9a0"
click at [158, 369] on select "Select Item... N/A 0 1 2 3 4 5 6 7 8" at bounding box center [491, 365] width 696 height 15
click at [143, 358] on select "Select Item... N/A 0 1 2 3 4 5 6 7 8" at bounding box center [491, 365] width 696 height 15
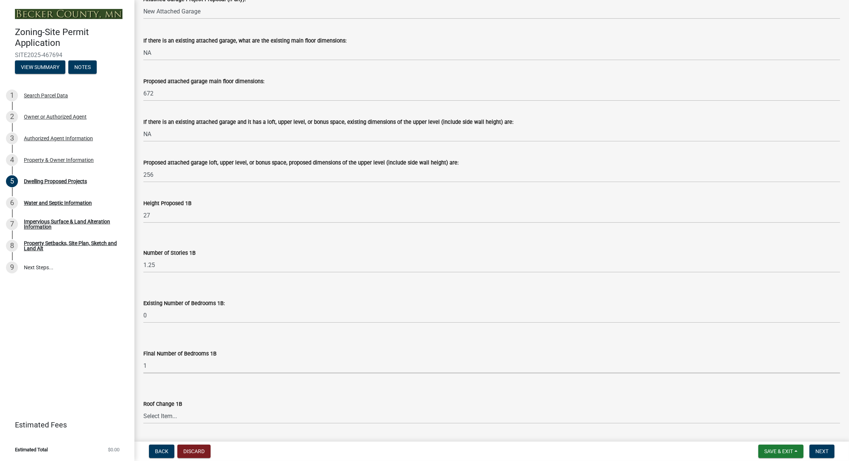
select select "4a8ad383-c5a2-40bb-ad4f-149074988e68"
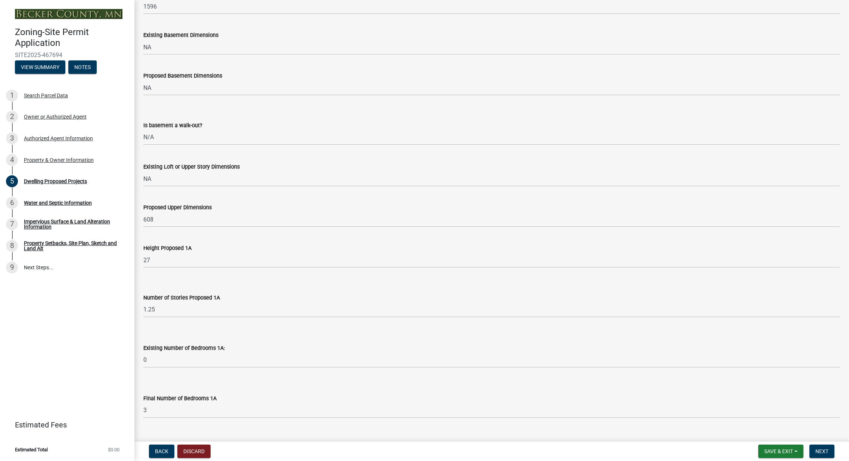
scroll to position [448, 0]
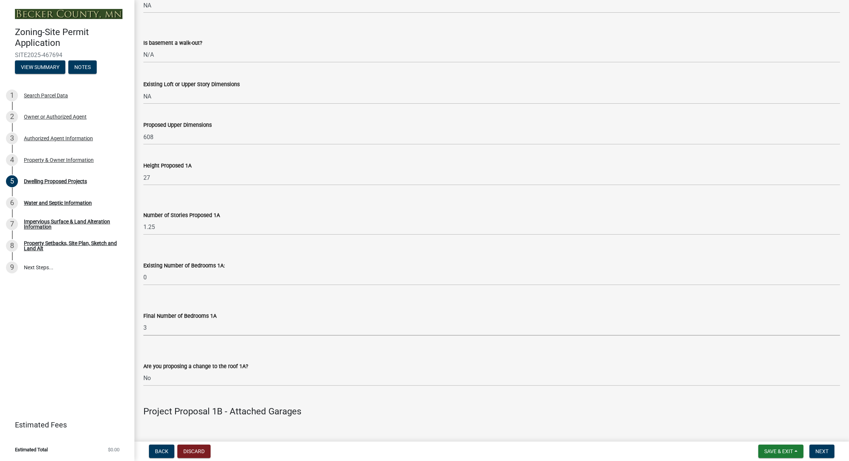
drag, startPoint x: 154, startPoint y: 325, endPoint x: 141, endPoint y: 329, distance: 14.3
click at [141, 329] on div "Final Number of Bedrooms 1A Select Item... 0 1 2 3 4 5 6 7 8" at bounding box center [492, 314] width 708 height 44
click at [143, 321] on select "Select Item... 0 1 2 3 4 5 6 7 8" at bounding box center [491, 328] width 696 height 15
select select "ebb33175-329d-4f8e-9ee0-a71ca57f3362"
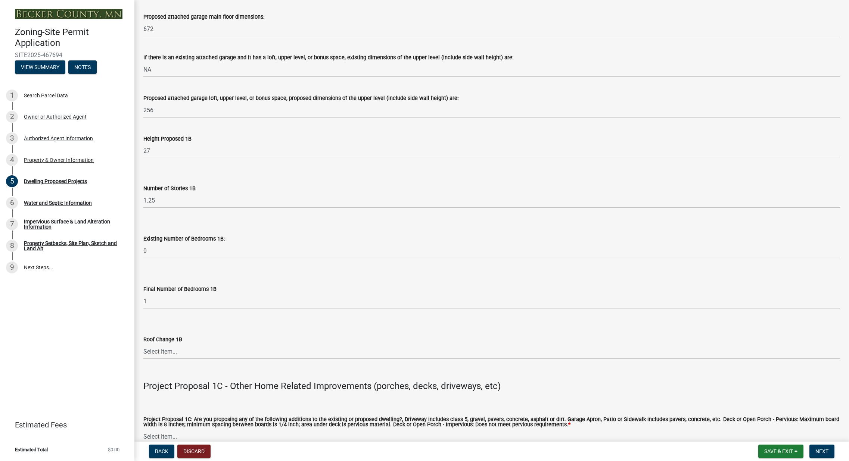
scroll to position [970, 0]
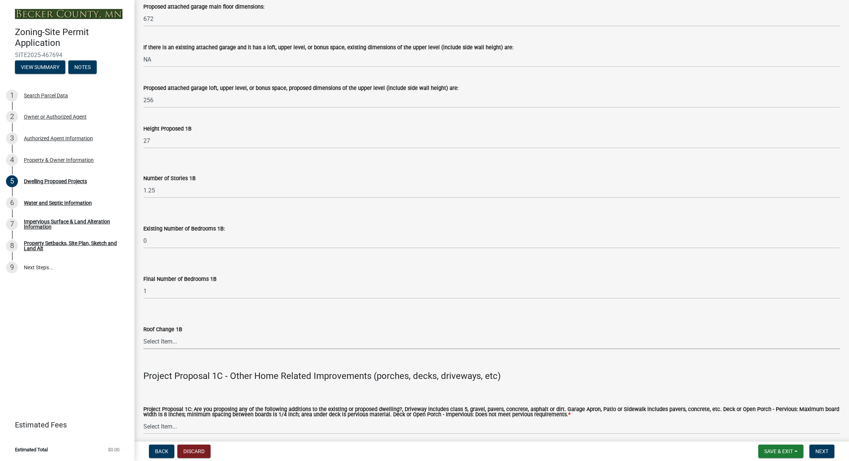
click at [168, 343] on select "Select Item... N/A Yes No" at bounding box center [491, 341] width 696 height 15
click at [143, 334] on select "Select Item... N/A Yes No" at bounding box center [491, 341] width 696 height 15
select select "3d6d33a4-08a3-4693-9e40-f7dc371bbdbe"
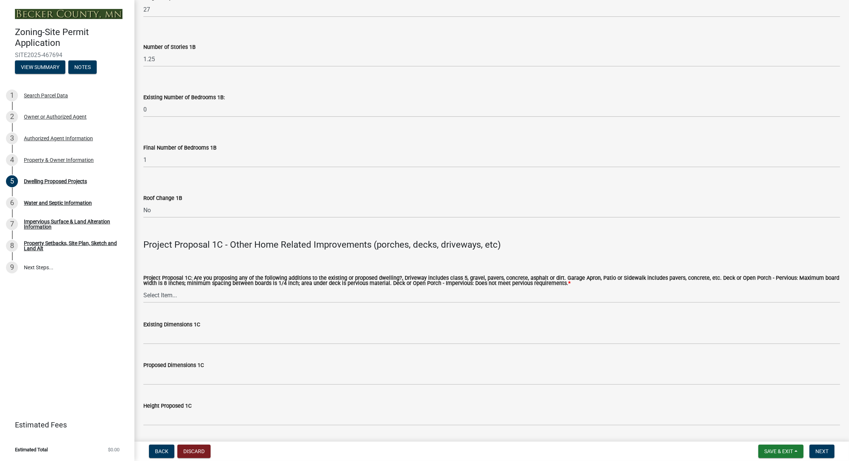
scroll to position [1157, 0]
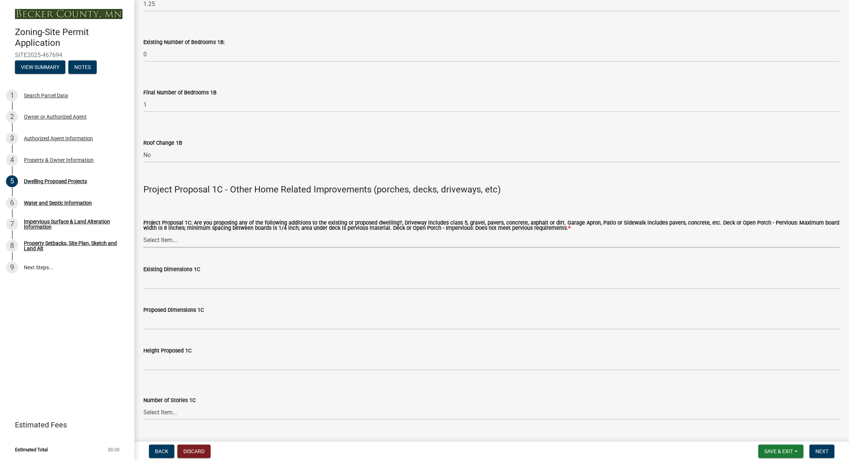
click at [186, 244] on select "Select Item... N/A Driveway Garage Apron Home Patio Sidewalk Deck - Pervious De…" at bounding box center [491, 239] width 696 height 15
click at [143, 232] on select "Select Item... N/A Driveway Garage Apron Home Patio Sidewalk Deck - Pervious De…" at bounding box center [491, 239] width 696 height 15
select select "5c3531b8-bc96-4b07-92f8-845cfe46d7fc"
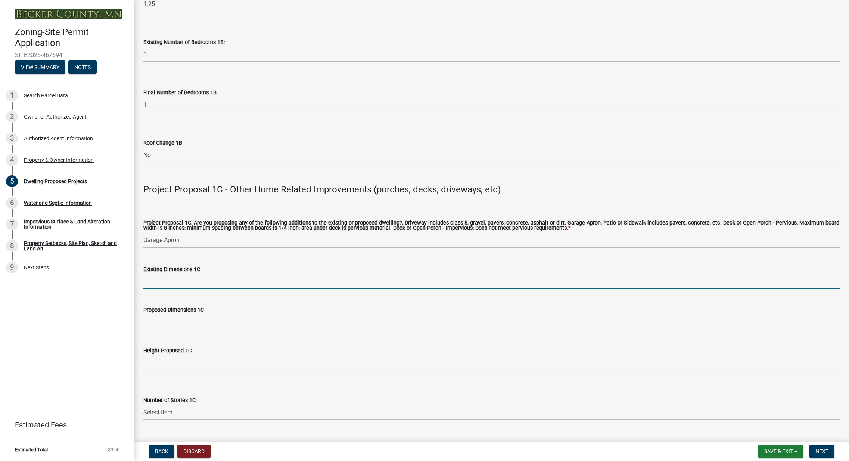
click at [171, 282] on input "Existing Dimensions 1C" at bounding box center [491, 281] width 696 height 15
type input "NA"
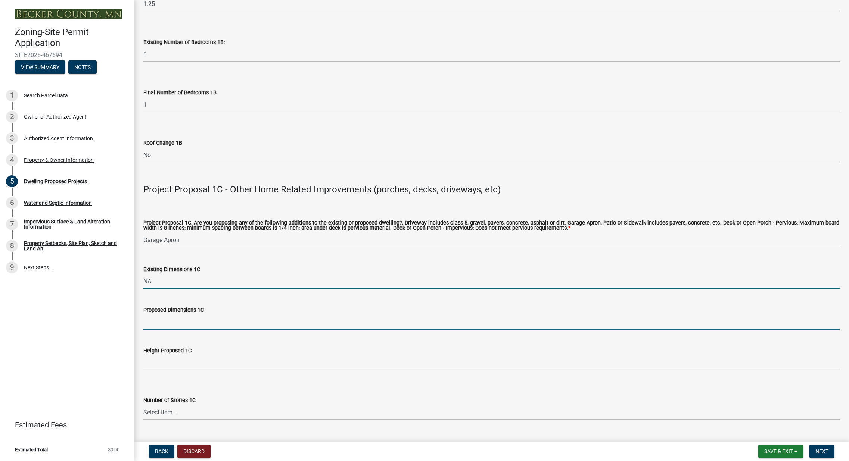
click at [181, 324] on input "Proposed Dimensions 1C" at bounding box center [491, 322] width 696 height 15
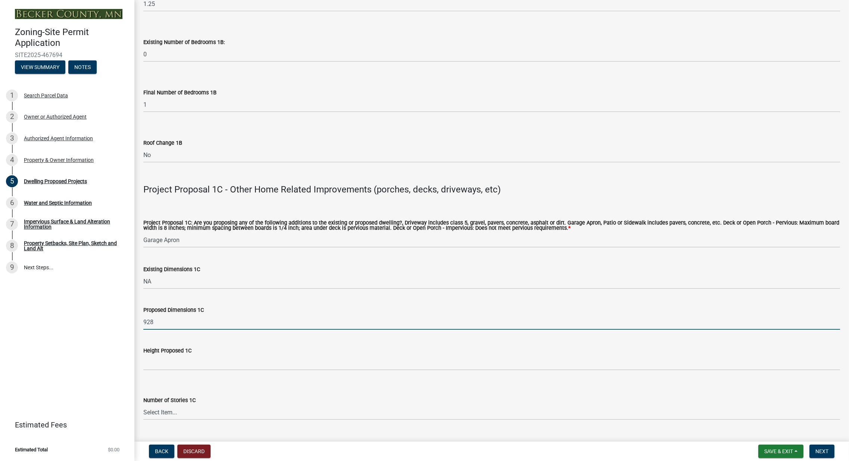
type input "928"
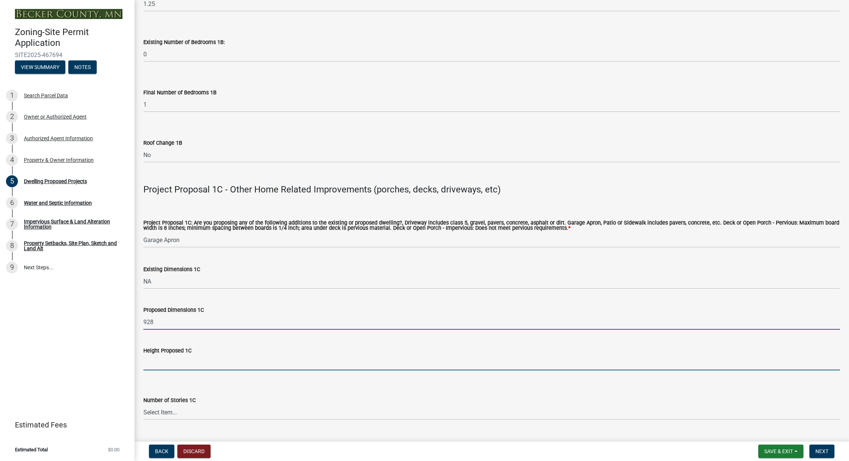
click at [168, 366] on input "Height Proposed 1C" at bounding box center [491, 362] width 696 height 15
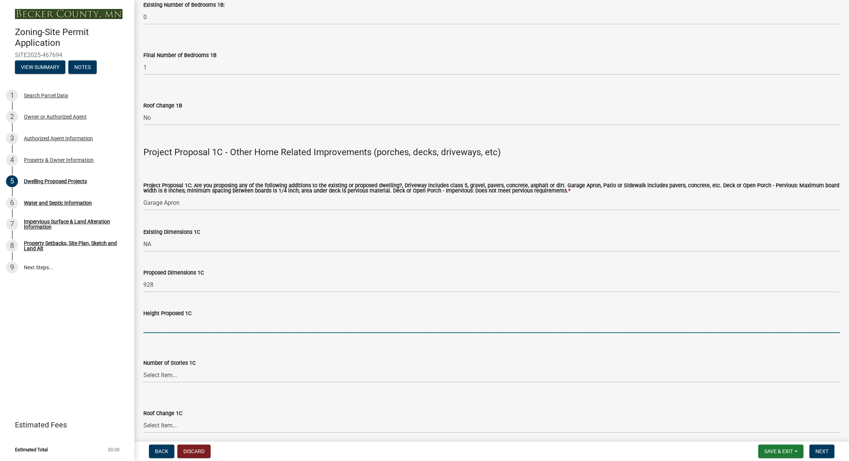
scroll to position [1231, 0]
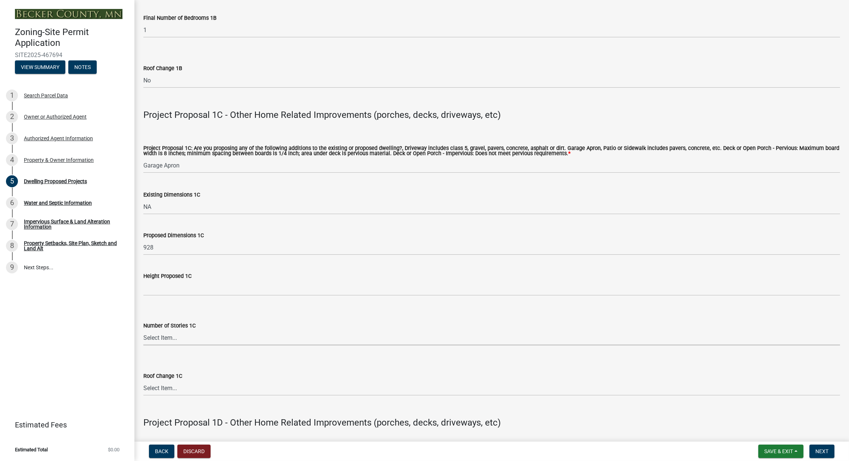
click at [166, 335] on select "Select Item... N\A 1 1.25 1.5 1.75 2 2.25 2.5" at bounding box center [491, 337] width 696 height 15
click at [143, 330] on select "Select Item... N\A 1 1.25 1.5 1.75 2 2.25 2.5" at bounding box center [491, 337] width 696 height 15
select select "8e4dc0e1-7dfa-4afc-85b9-5ad40795f204"
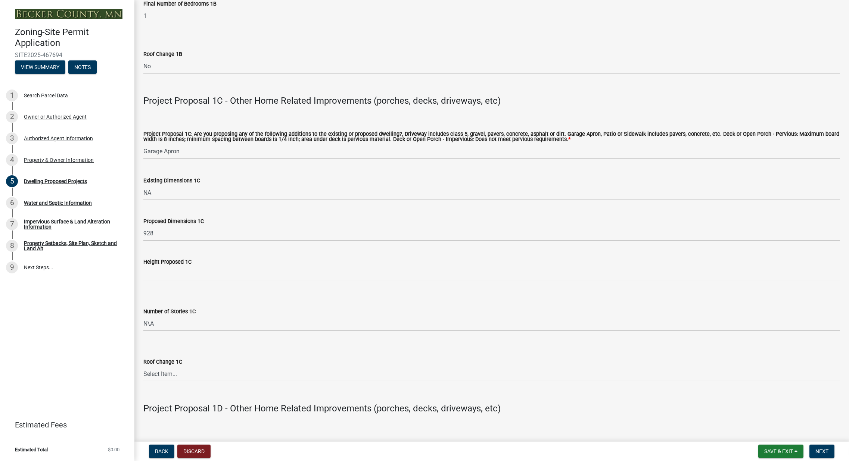
scroll to position [1269, 0]
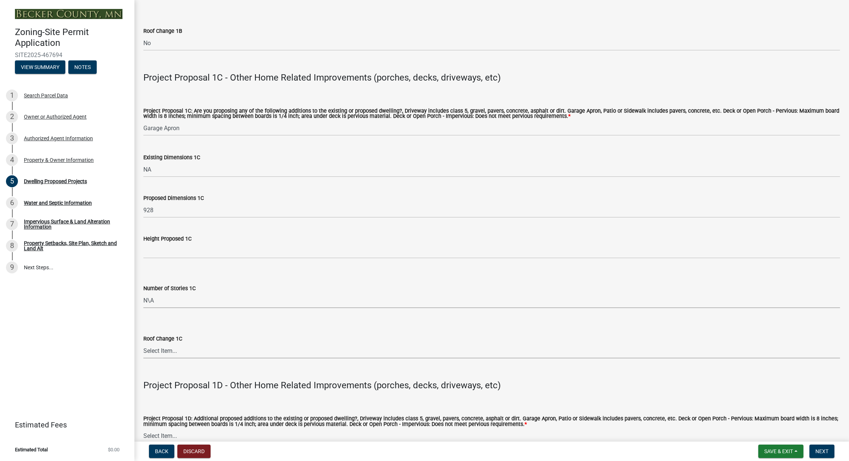
click at [172, 351] on select "Select Item... N/A Yes No" at bounding box center [491, 350] width 696 height 15
click at [143, 343] on select "Select Item... N/A Yes No" at bounding box center [491, 350] width 696 height 15
select select "107cbe59-677b-44f2-96fc-816b282ebb79"
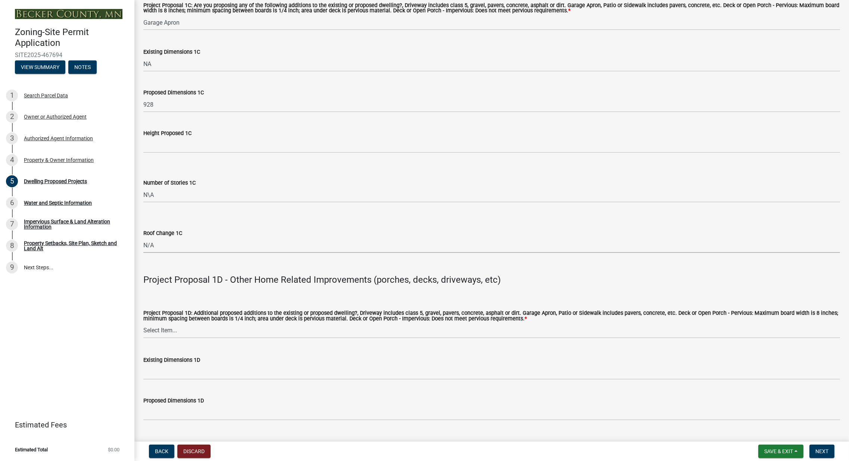
scroll to position [1381, 0]
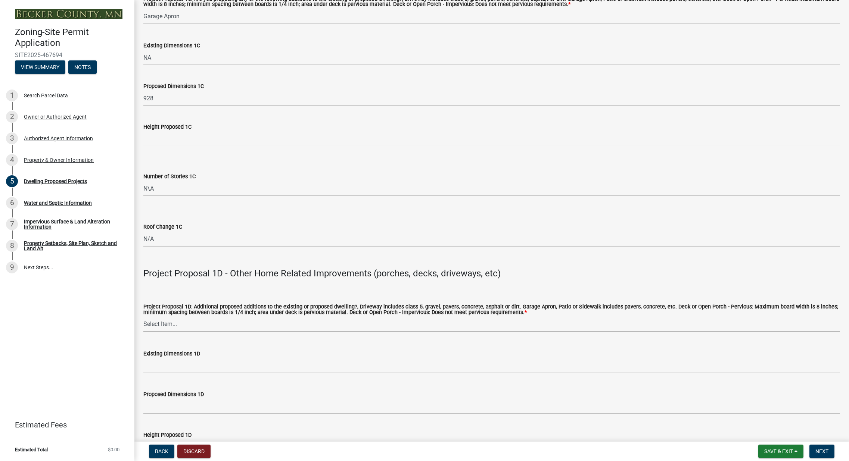
click at [180, 327] on select "Select Item... N/A Driveway Garage Apron Home Patio Sidewalk Deck - Pervious De…" at bounding box center [491, 324] width 696 height 15
click at [143, 317] on select "Select Item... N/A Driveway Garage Apron Home Patio Sidewalk Deck - Pervious De…" at bounding box center [491, 324] width 696 height 15
select select "574dab0a-a2f9-4f32-a930-7f8884412bac"
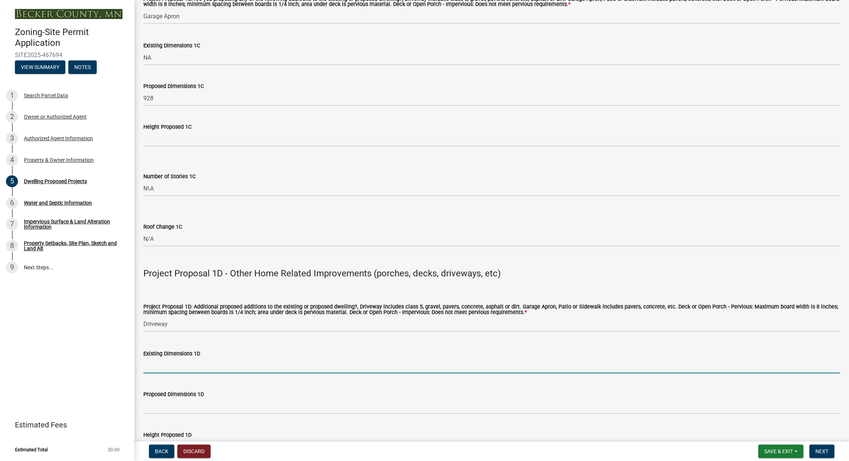
click at [169, 370] on input "Existing Dimensions 1D" at bounding box center [491, 365] width 696 height 15
type input "NA"
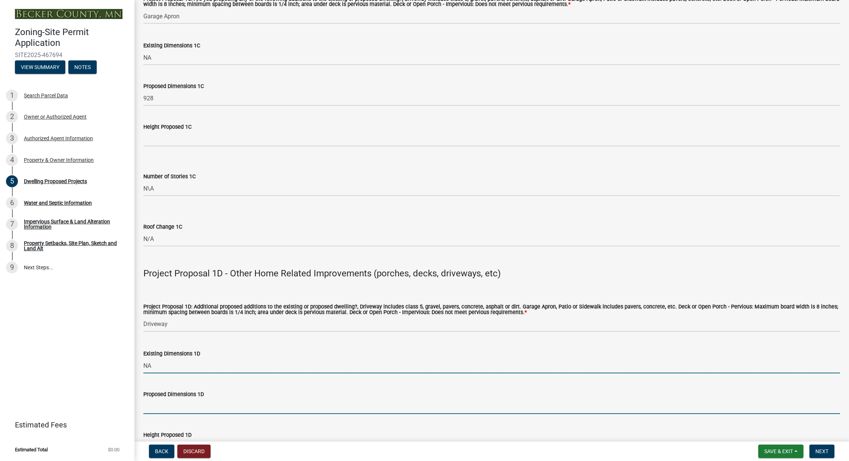
click at [178, 408] on input "Proposed Dimensions 1D" at bounding box center [491, 406] width 696 height 15
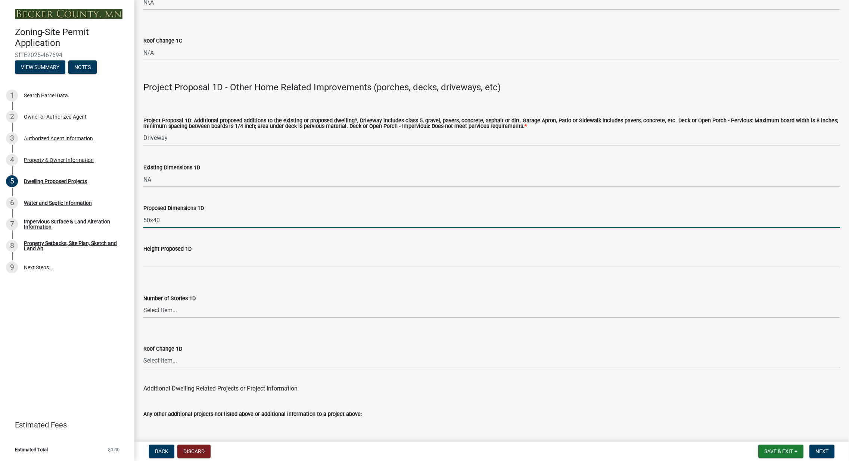
scroll to position [1567, 0]
type input "50x40"
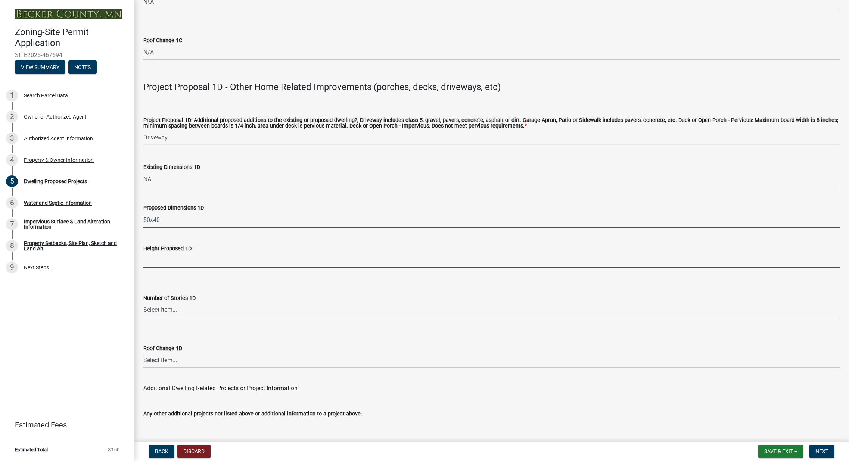
click at [180, 264] on input "Height Proposed 1D" at bounding box center [491, 260] width 696 height 15
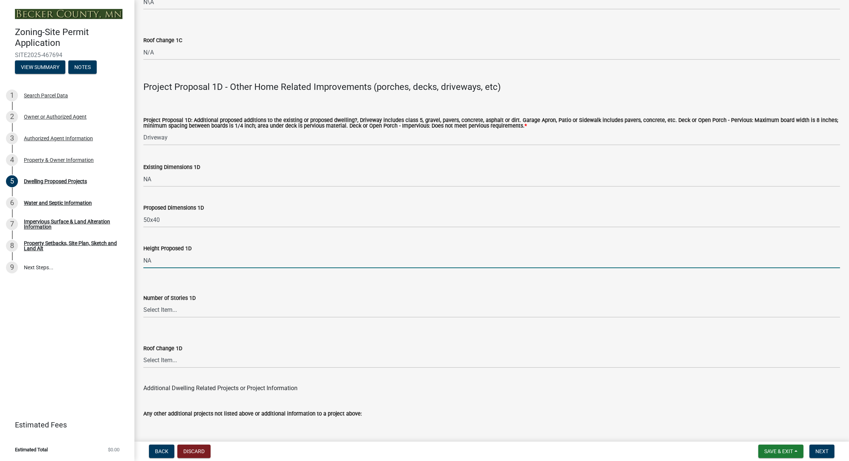
type input "NA"
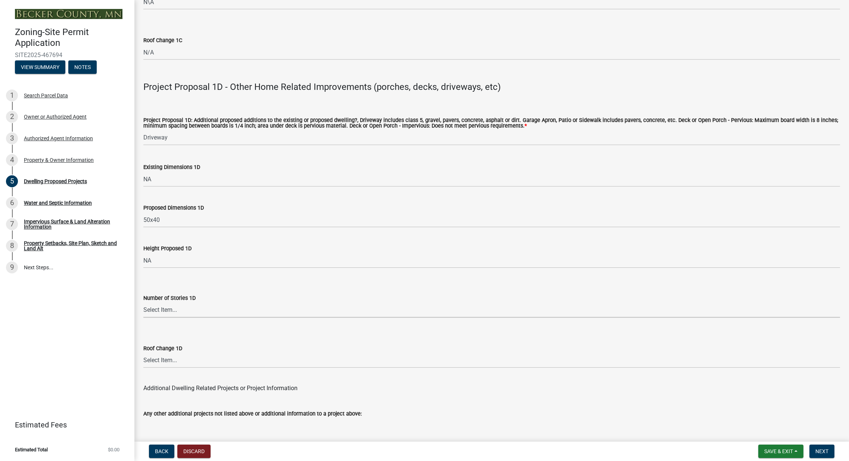
click at [179, 313] on select "Select Item... N\A 1 1.25 1.5 1.75 2 2.25 2.5" at bounding box center [491, 310] width 696 height 15
click at [143, 303] on select "Select Item... N\A 1 1.25 1.5 1.75 2 2.25 2.5" at bounding box center [491, 310] width 696 height 15
select select "7f420323-49a9-4fd0-9441-05b3dc777552"
click at [160, 361] on select "Select Item... N/A Yes No" at bounding box center [491, 360] width 696 height 15
click at [143, 353] on select "Select Item... N/A Yes No" at bounding box center [491, 360] width 696 height 15
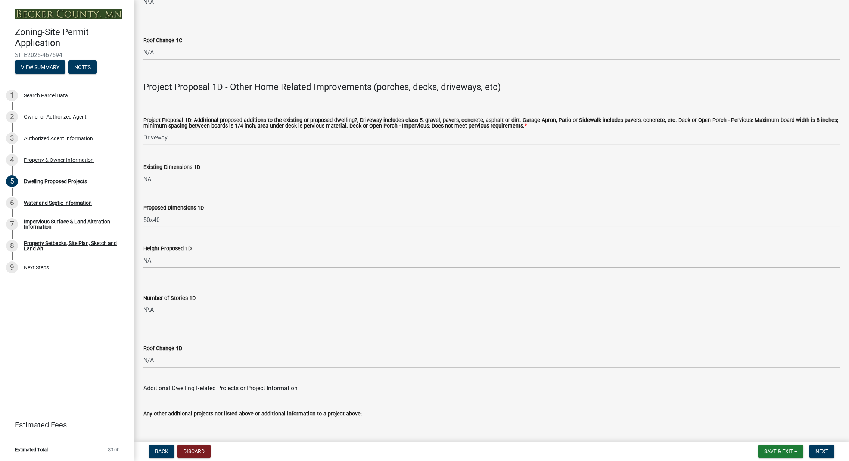
select select "ec305202-ae01-487b-b5e4-3a5aacc1e384"
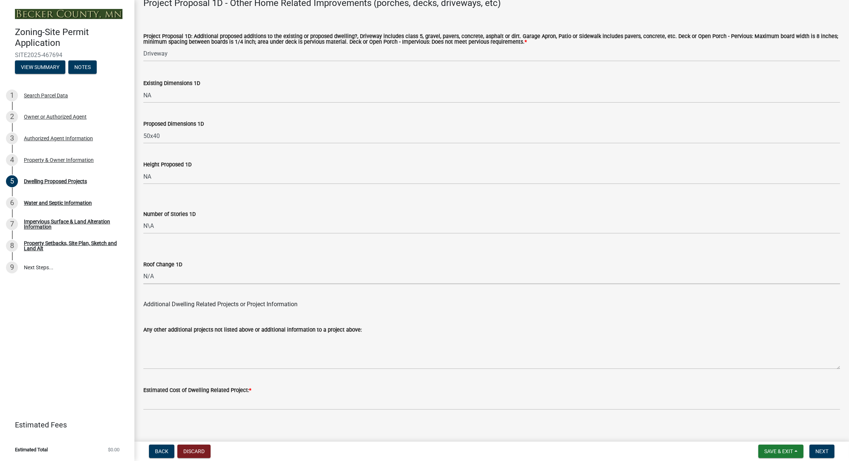
scroll to position [1658, 0]
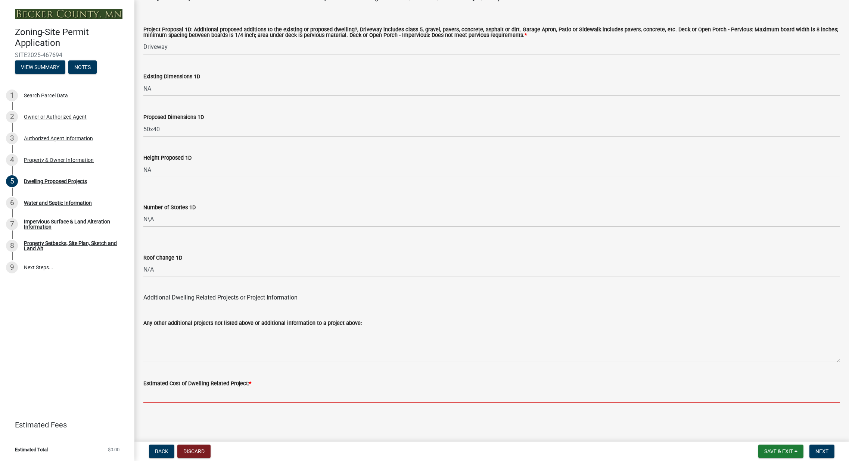
click at [162, 397] on input "text" at bounding box center [491, 395] width 696 height 15
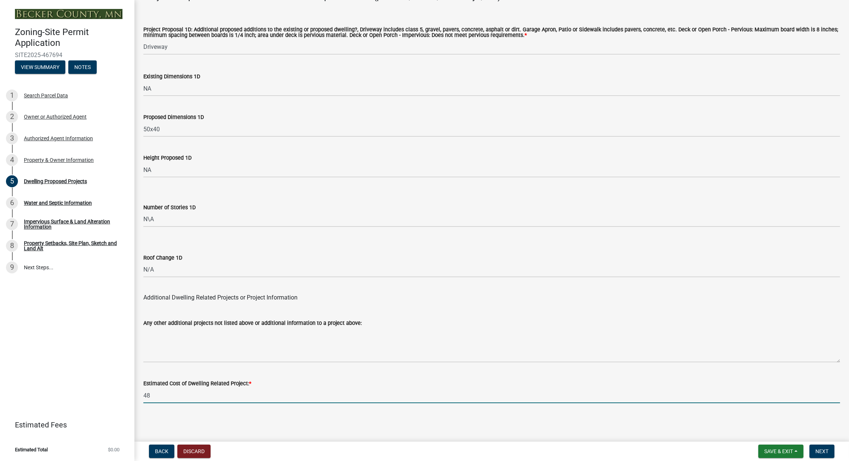
type input "4"
type input "488418.16"
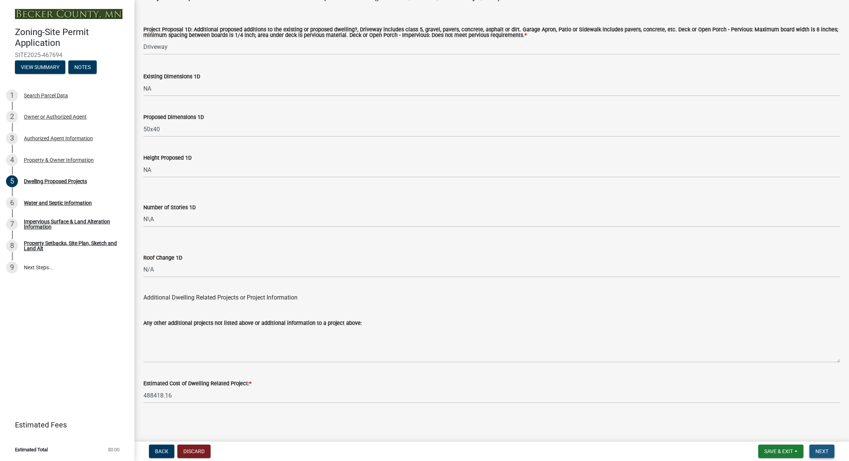
click at [820, 452] on span "Next" at bounding box center [821, 452] width 13 height 6
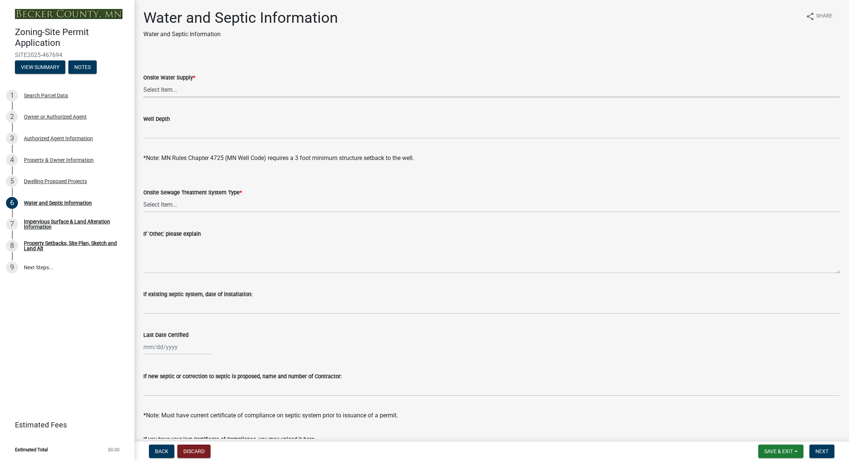
click at [195, 91] on select "Select Item... Well New Well to be Installed Attached to City Water System No o…" at bounding box center [491, 89] width 696 height 15
click at [143, 82] on select "Select Item... Well New Well to be Installed Attached to City Water System No o…" at bounding box center [491, 89] width 696 height 15
select select "295c6ba3-00c2-4229-aea3-8b4be6316de8"
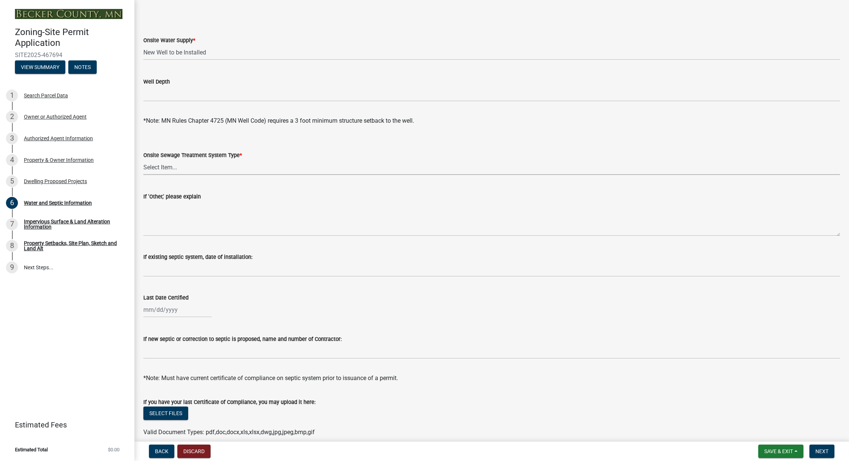
click at [180, 170] on select "Select Item... No existing or proposed septic Proposed New or Corrected Septic …" at bounding box center [491, 167] width 696 height 15
click at [143, 160] on select "Select Item... No existing or proposed septic Proposed New or Corrected Septic …" at bounding box center [491, 167] width 696 height 15
select select "bb0103e2-6f27-4335-a860-183be8d3b6e1"
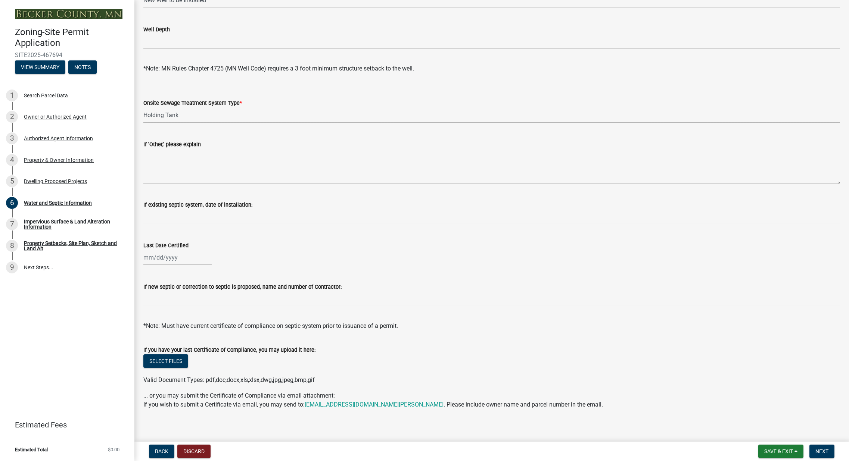
scroll to position [95, 0]
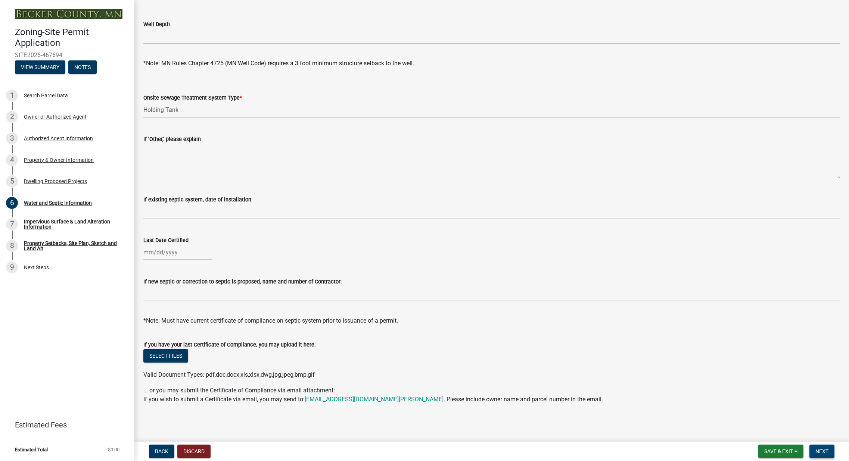
click at [820, 449] on span "Next" at bounding box center [821, 452] width 13 height 6
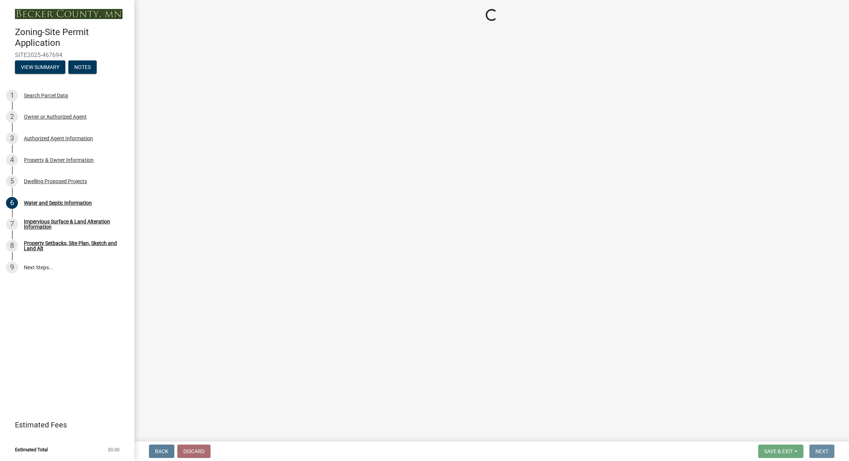
scroll to position [0, 0]
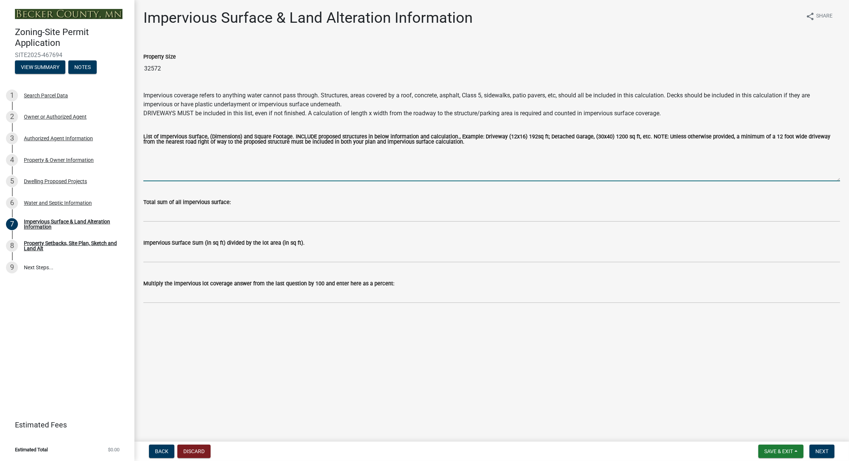
click at [181, 168] on textarea "List of Impervious Surface, (Dimensions) and Square Footage. INCLUDE proposed s…" at bounding box center [491, 163] width 696 height 35
click at [211, 154] on textarea "House 42'x54' Apron" at bounding box center [491, 163] width 696 height 35
click at [300, 157] on textarea "House 42'x54' Apron 20'x40' Patio" at bounding box center [491, 163] width 696 height 35
type textarea "House 42'x54' Apron 20'x40' Patio 16'x8' Sauna 10'x10' Driveway 30'x40'"
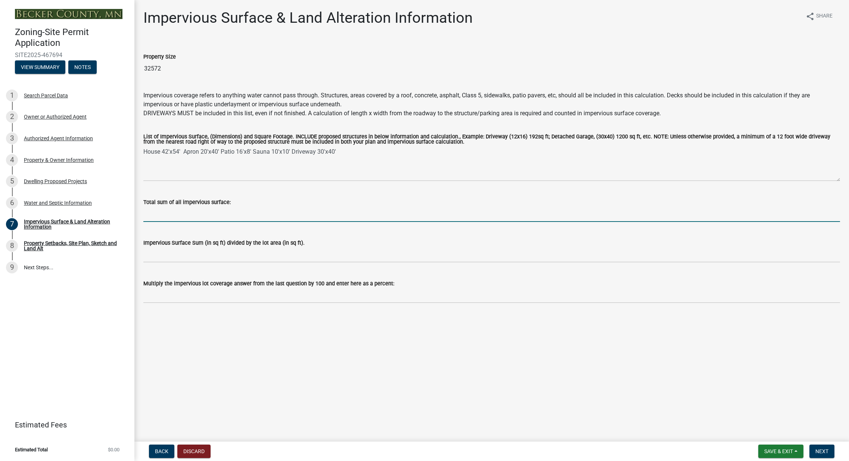
click at [211, 215] on input "Total sum of all impervious surface:" at bounding box center [491, 214] width 696 height 15
type input "4496"
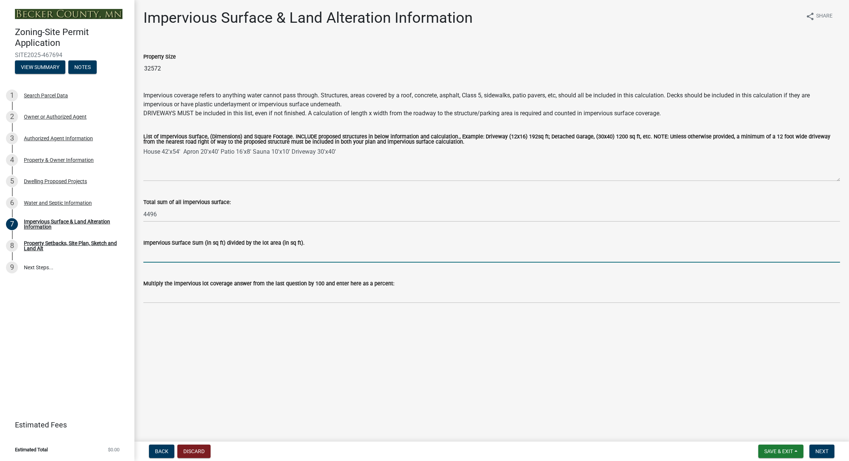
click at [192, 258] on input "Impervious Surface Sum (in sq ft) divided by the lot area (in sq ft)." at bounding box center [491, 254] width 696 height 15
click at [206, 250] on input "Impervious Surface Sum (in sq ft) divided by the lot area (in sq ft)." at bounding box center [491, 254] width 696 height 15
type input "32572"
drag, startPoint x: 205, startPoint y: 259, endPoint x: 131, endPoint y: 256, distance: 74.7
click at [131, 256] on div "Zoning-Site Permit Application SITE2025-467694 View Summary Notes 1 Search Parc…" at bounding box center [424, 230] width 849 height 461
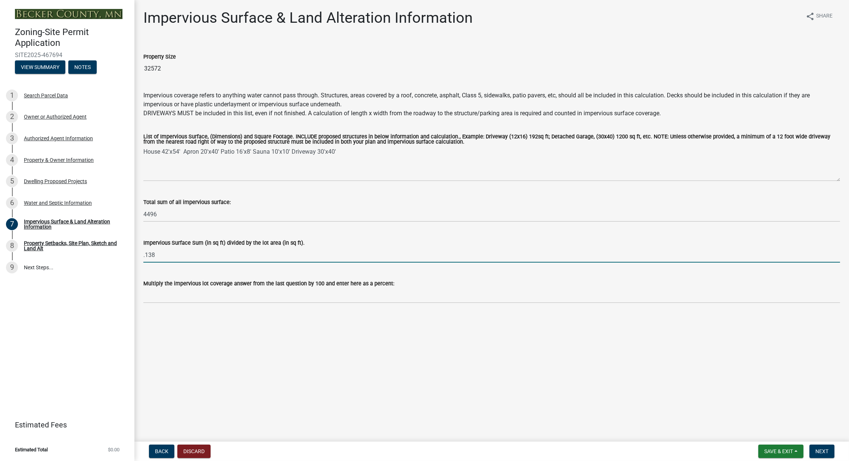
type input ".138"
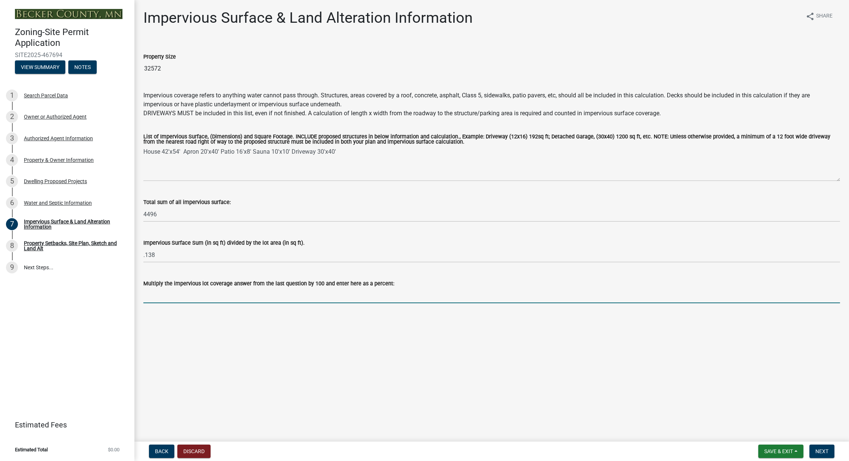
click at [179, 293] on input "Multiply the impervious lot coverage answer from the last question by 100 and e…" at bounding box center [491, 295] width 696 height 15
type input "13.80%"
click at [797, 452] on button "Save & Exit" at bounding box center [780, 451] width 45 height 13
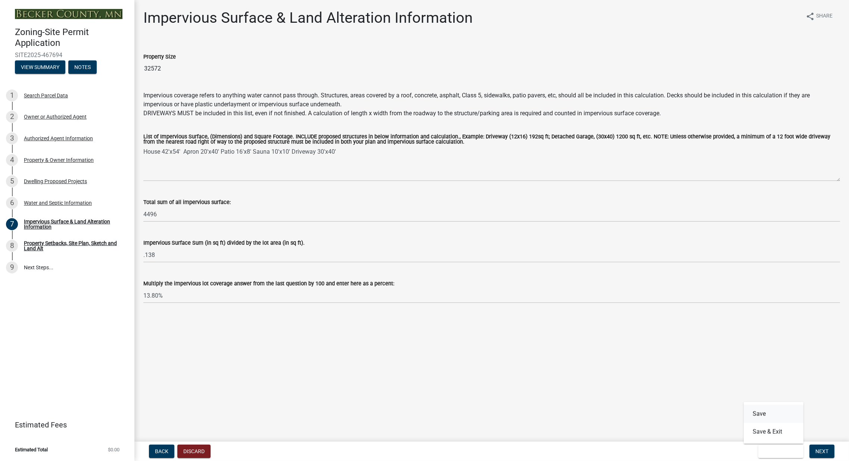
click at [762, 416] on button "Save" at bounding box center [773, 414] width 60 height 18
click at [152, 447] on button "Back" at bounding box center [161, 451] width 25 height 13
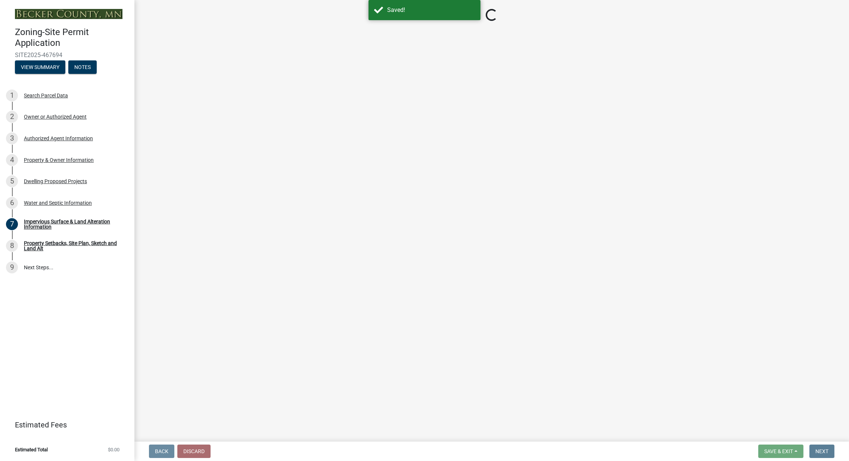
select select "295c6ba3-00c2-4229-aea3-8b4be6316de8"
select select "bb0103e2-6f27-4335-a860-183be8d3b6e1"
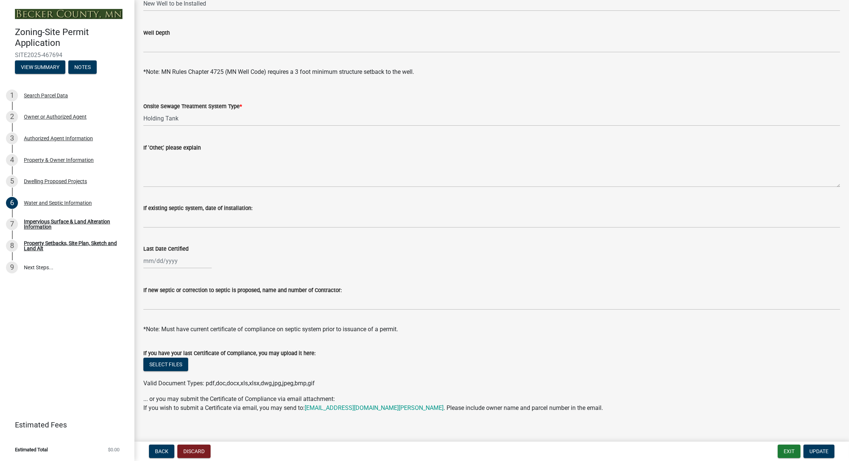
scroll to position [95, 0]
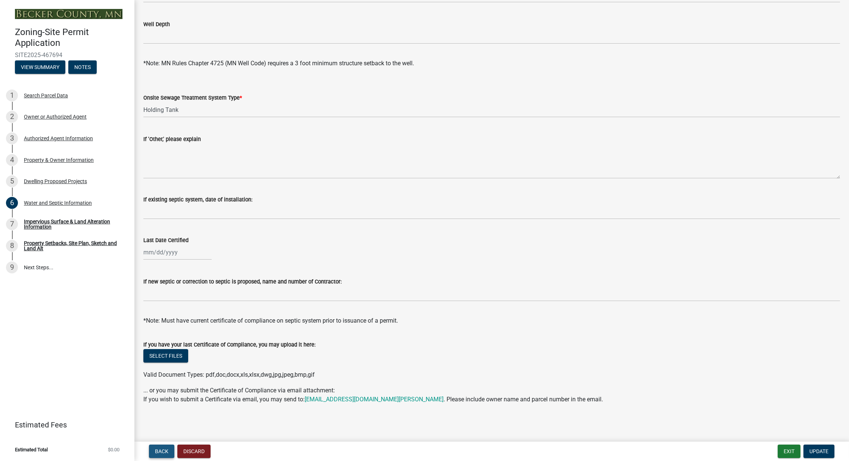
click at [161, 449] on span "Back" at bounding box center [161, 452] width 13 height 6
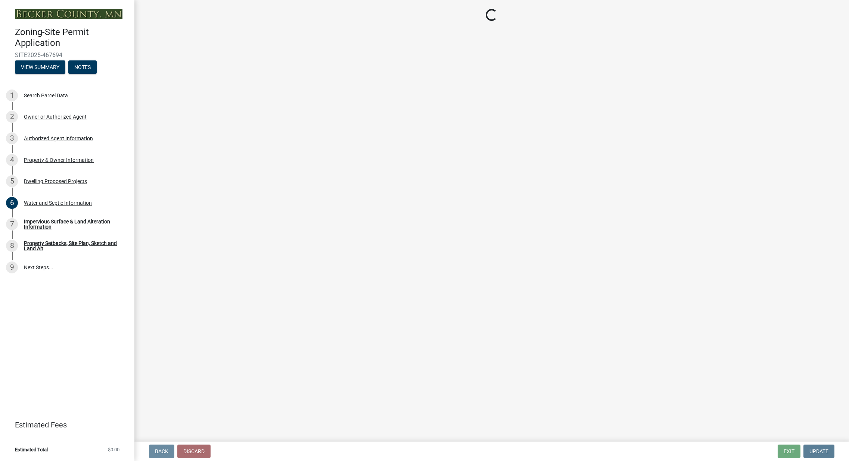
select select "5b8abcc6-67f7-49fb-8f25-c295ccc2b339"
select select "566f81cc-4b3f-4ecb-9f16-a2b313352c61"
select select "f4ae0446-41fa-4afd-99aa-409617c58827"
select select "3c220677-3da3-4a78-99d7-25424c2e1eab"
select select "a045e8de-0125-48b5-a52c-0705e3235ca5"
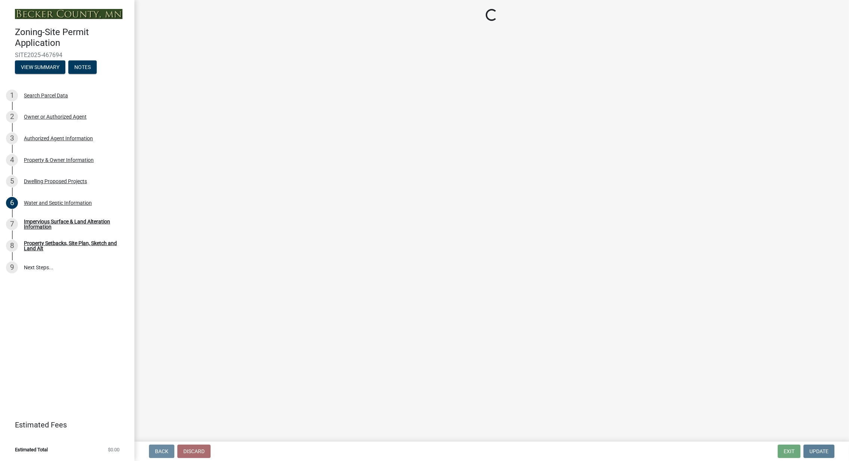
select select "ebb33175-329d-4f8e-9ee0-a71ca57f3362"
select select "b63d75fc-5f3c-4949-bc5e-b7a1b42903a6"
select select "638dddef-31f4-4d73-b0b5-0ffc7b344434"
select select "e54322ba-eceb-4de2-a596-ac40585df8a4"
select select "8786fdd2-7f96-462d-8069-e958fae6b9a0"
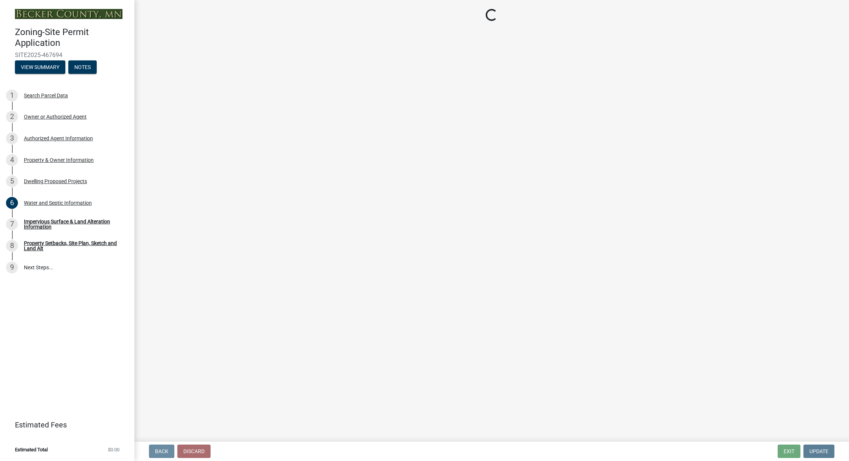
select select "4a8ad383-c5a2-40bb-ad4f-149074988e68"
select select "3d6d33a4-08a3-4693-9e40-f7dc371bbdbe"
select select "5c3531b8-bc96-4b07-92f8-845cfe46d7fc"
select select "8e4dc0e1-7dfa-4afc-85b9-5ad40795f204"
select select "107cbe59-677b-44f2-96fc-816b282ebb79"
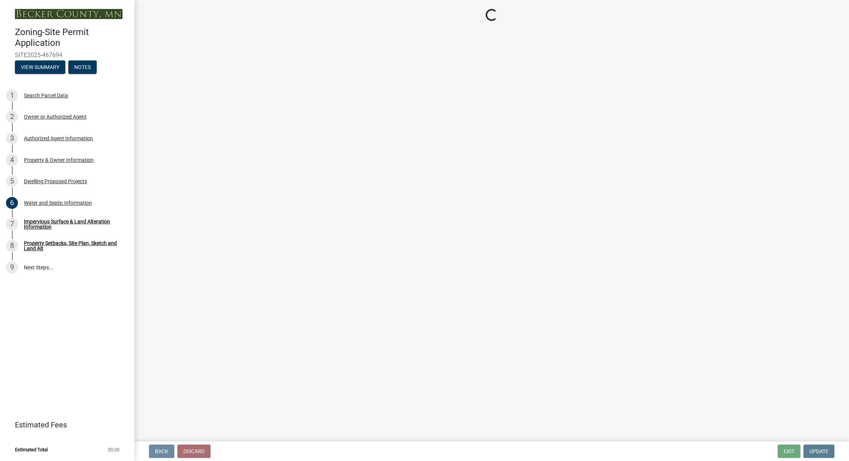
select select "574dab0a-a2f9-4f32-a930-7f8884412bac"
select select "7f420323-49a9-4fd0-9441-05b3dc777552"
select select "ec305202-ae01-487b-b5e4-3a5aacc1e384"
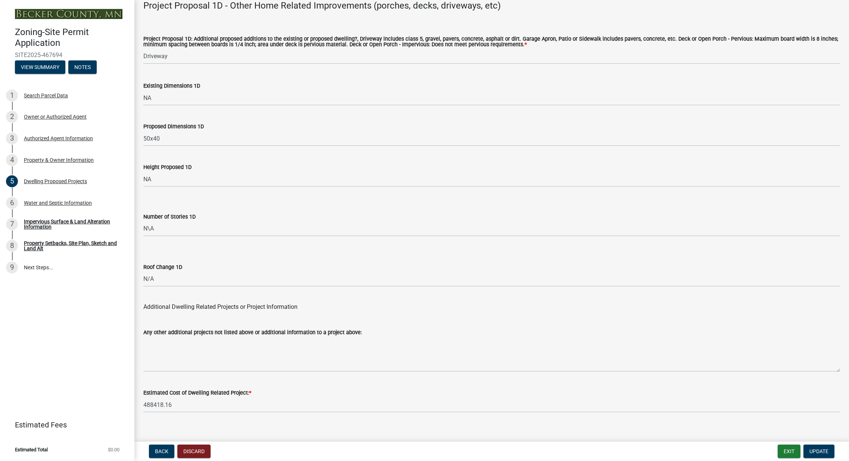
scroll to position [1658, 0]
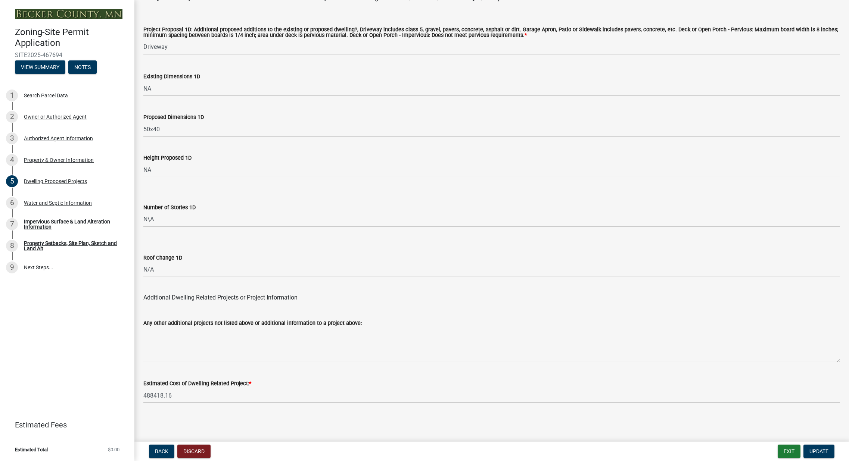
click at [370, 326] on div "Any other additional projects not listed above or additional information to a p…" at bounding box center [491, 323] width 696 height 9
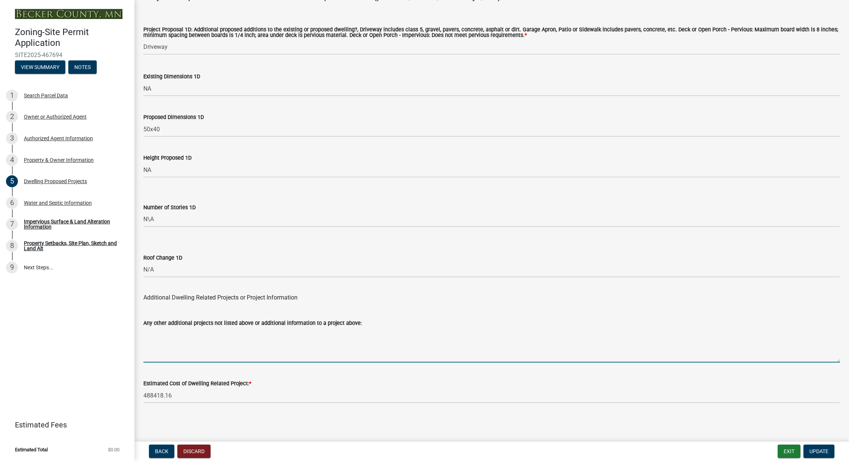
click at [237, 340] on textarea "Any other additional projects not listed above or additional information to a p…" at bounding box center [491, 345] width 696 height 35
type textarea "10'x10' Outside Sauna"
click at [815, 452] on span "Update" at bounding box center [818, 452] width 19 height 6
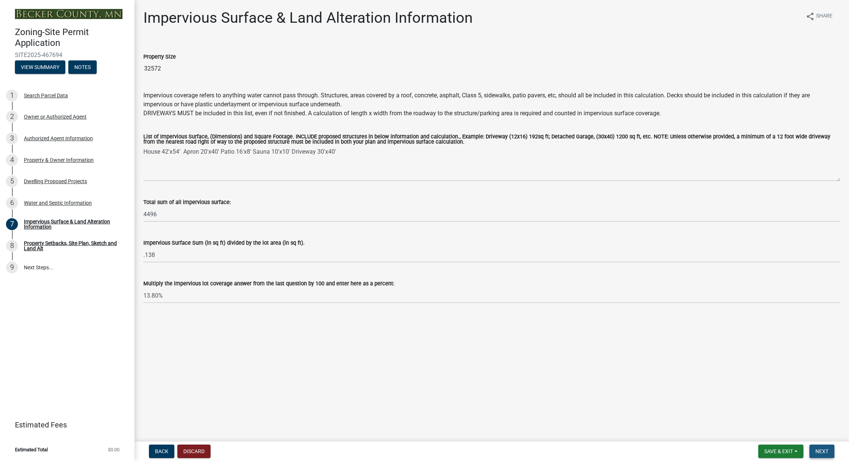
click at [820, 450] on span "Next" at bounding box center [821, 452] width 13 height 6
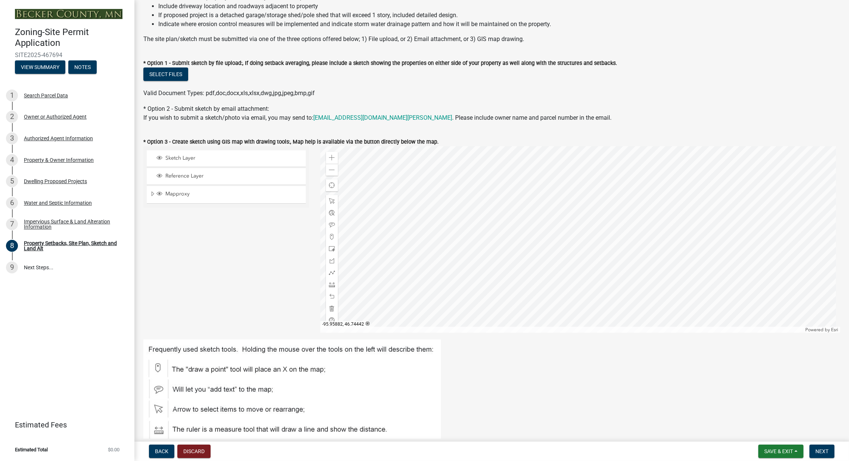
scroll to position [112, 0]
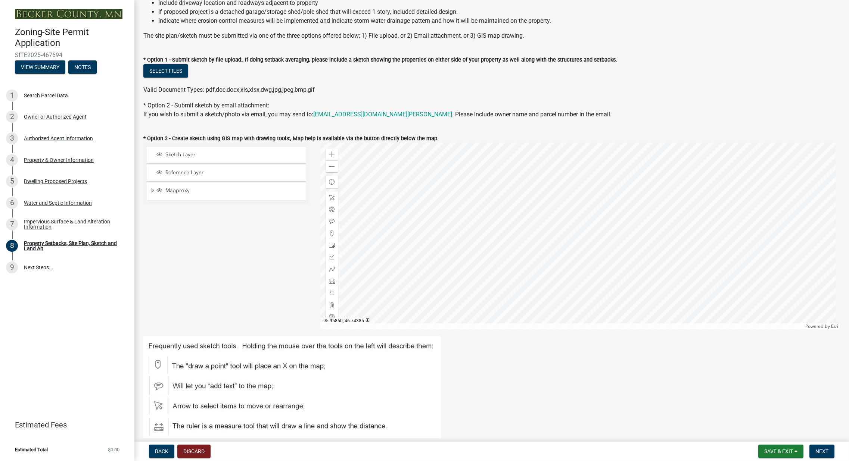
click at [662, 231] on div at bounding box center [579, 236] width 519 height 187
click at [796, 451] on button "Save & Exit" at bounding box center [780, 451] width 45 height 13
click at [775, 446] on button "Save & Exit" at bounding box center [780, 451] width 45 height 13
